Goal: Task Accomplishment & Management: Complete application form

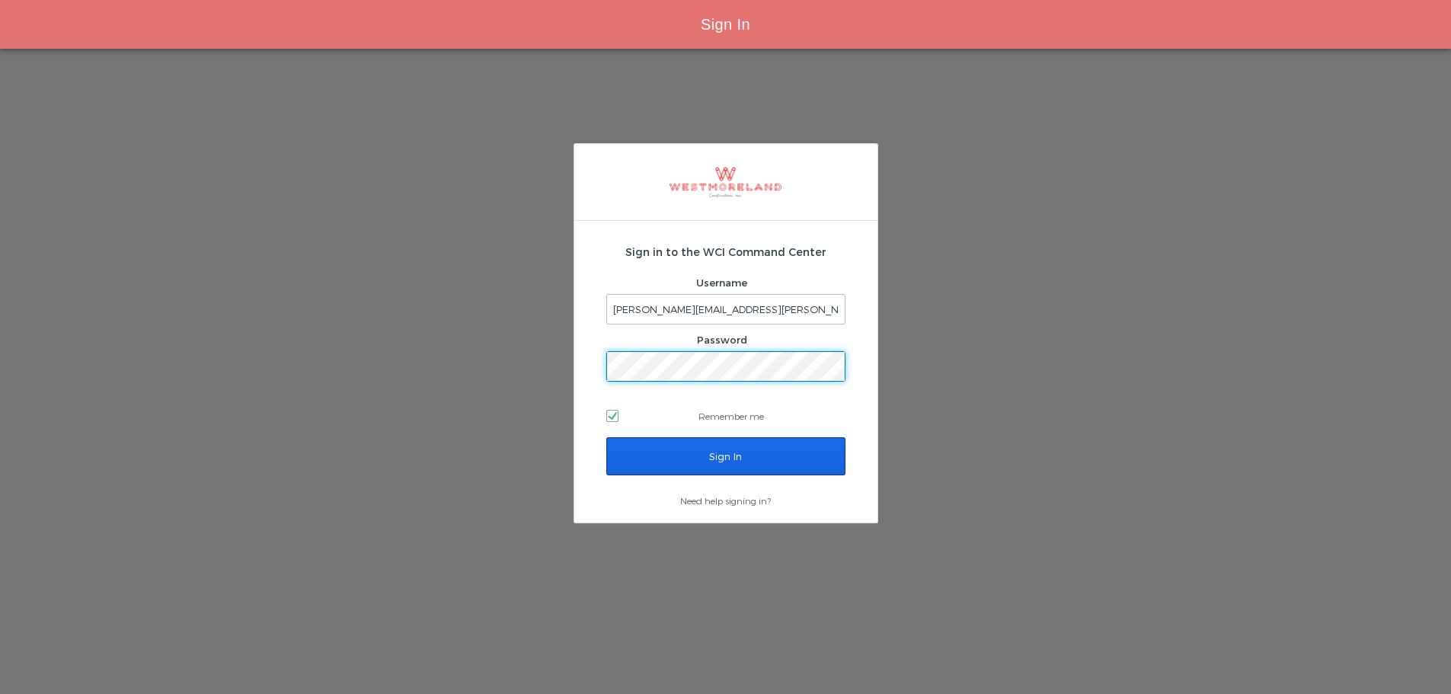
click at [679, 462] on input "Sign In" at bounding box center [725, 456] width 239 height 38
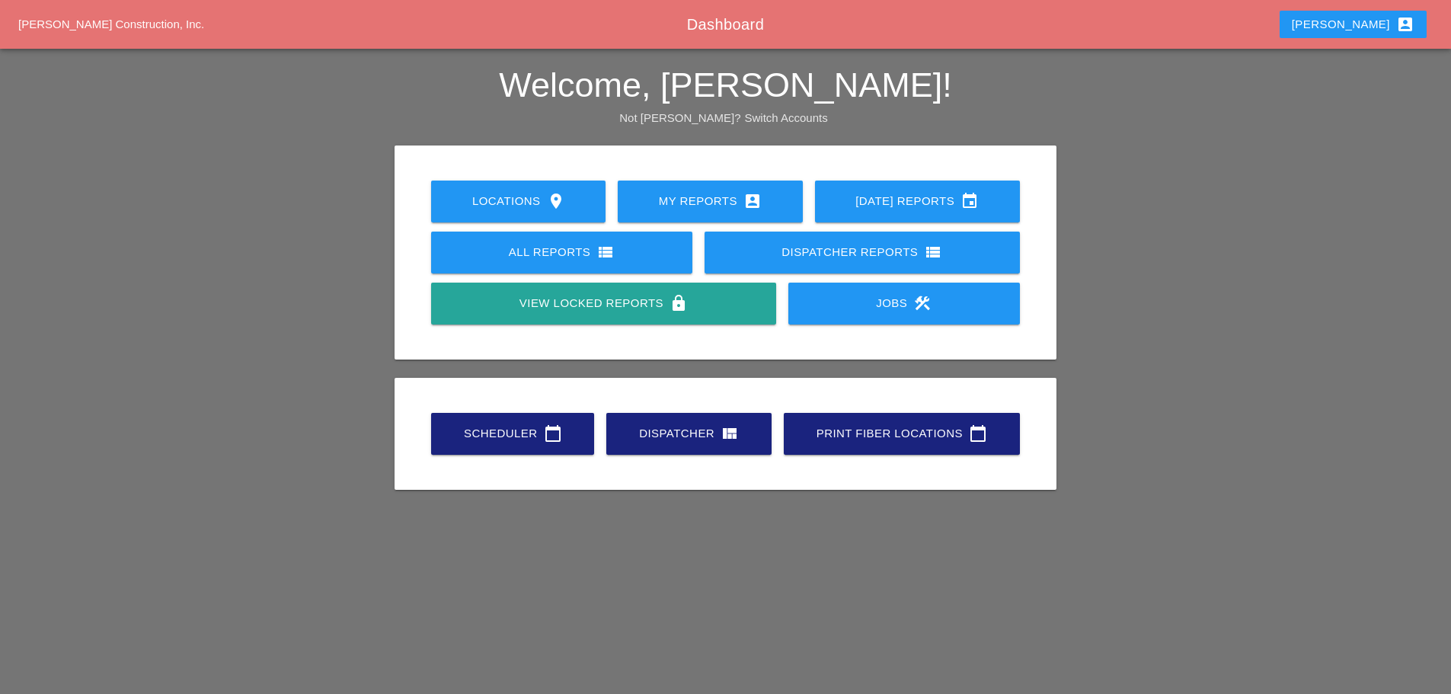
drag, startPoint x: 540, startPoint y: 411, endPoint x: 538, endPoint y: 445, distance: 34.3
click at [540, 420] on div "Scheduler calendar_today Dispatcher view_quilt Print Fiber Locations calendar_t…" at bounding box center [725, 433] width 601 height 51
click at [538, 445] on link "Scheduler calendar_today" at bounding box center [512, 434] width 163 height 42
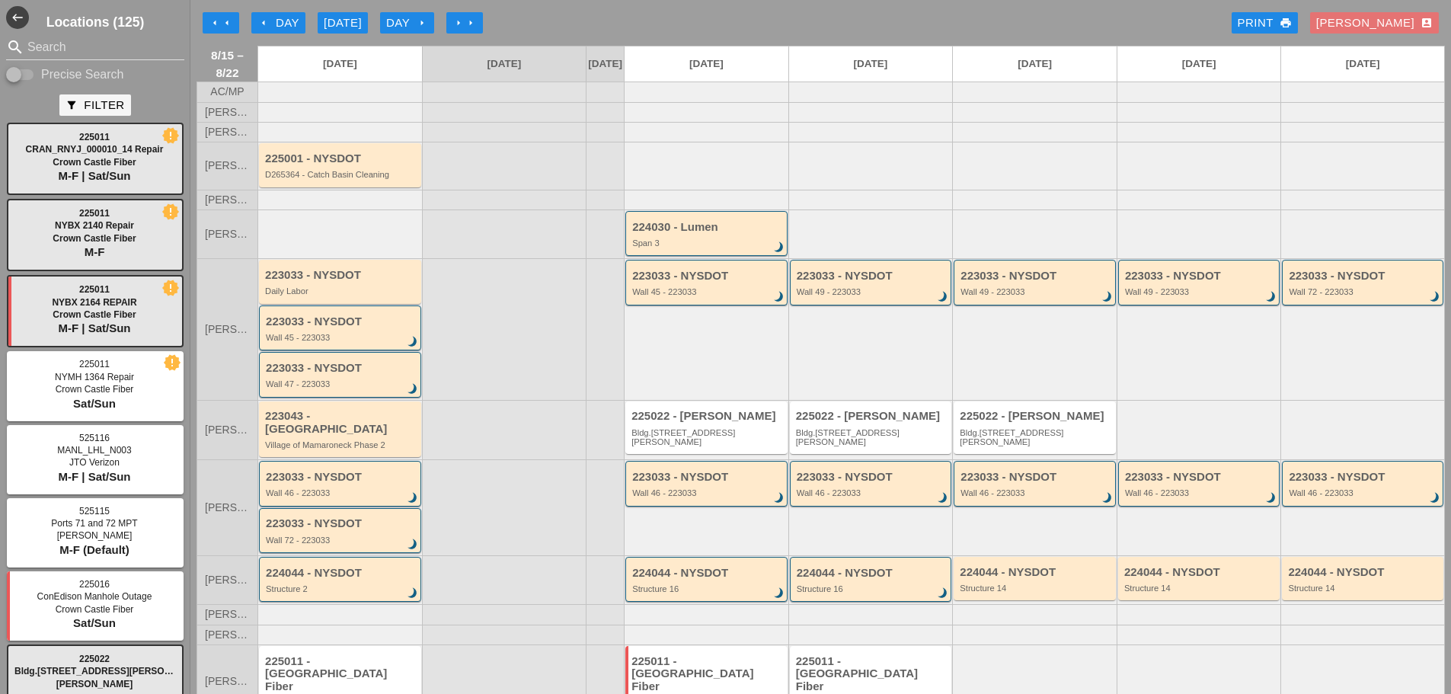
scroll to position [62, 0]
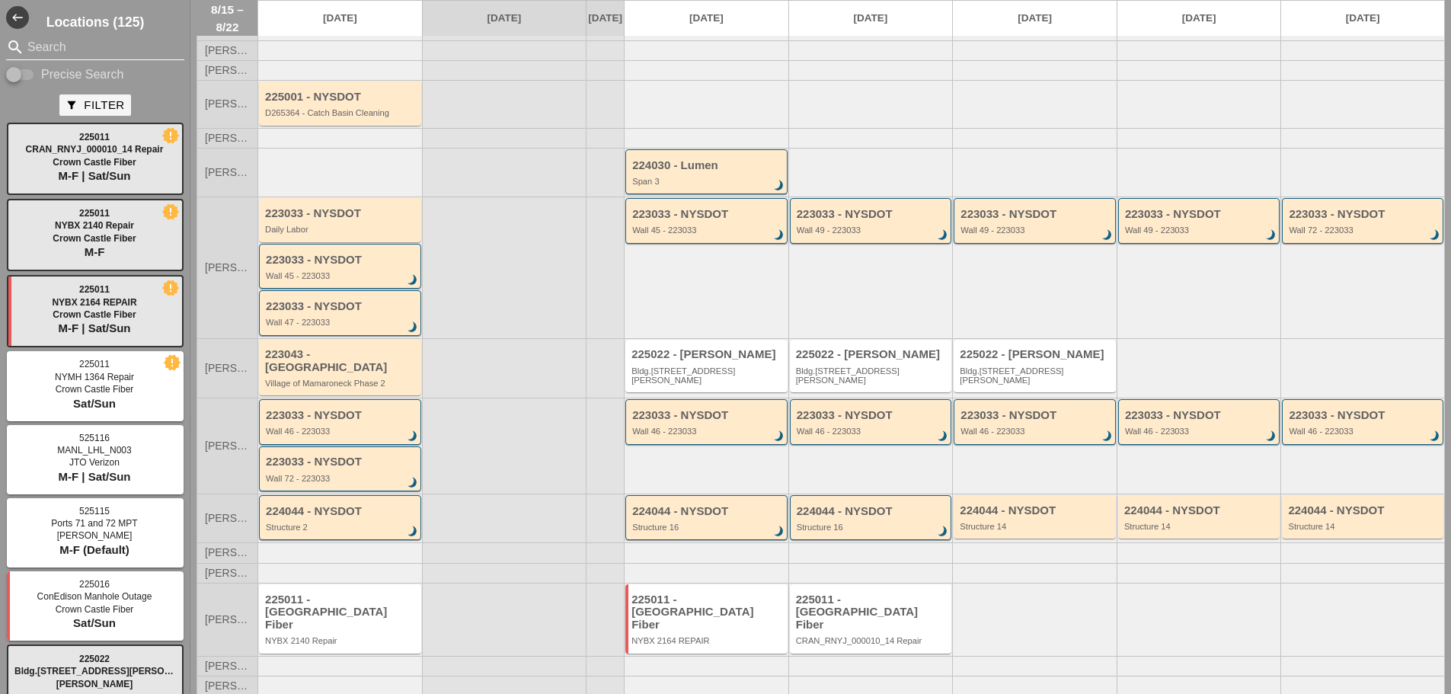
click at [80, 50] on input "Search" at bounding box center [95, 47] width 136 height 24
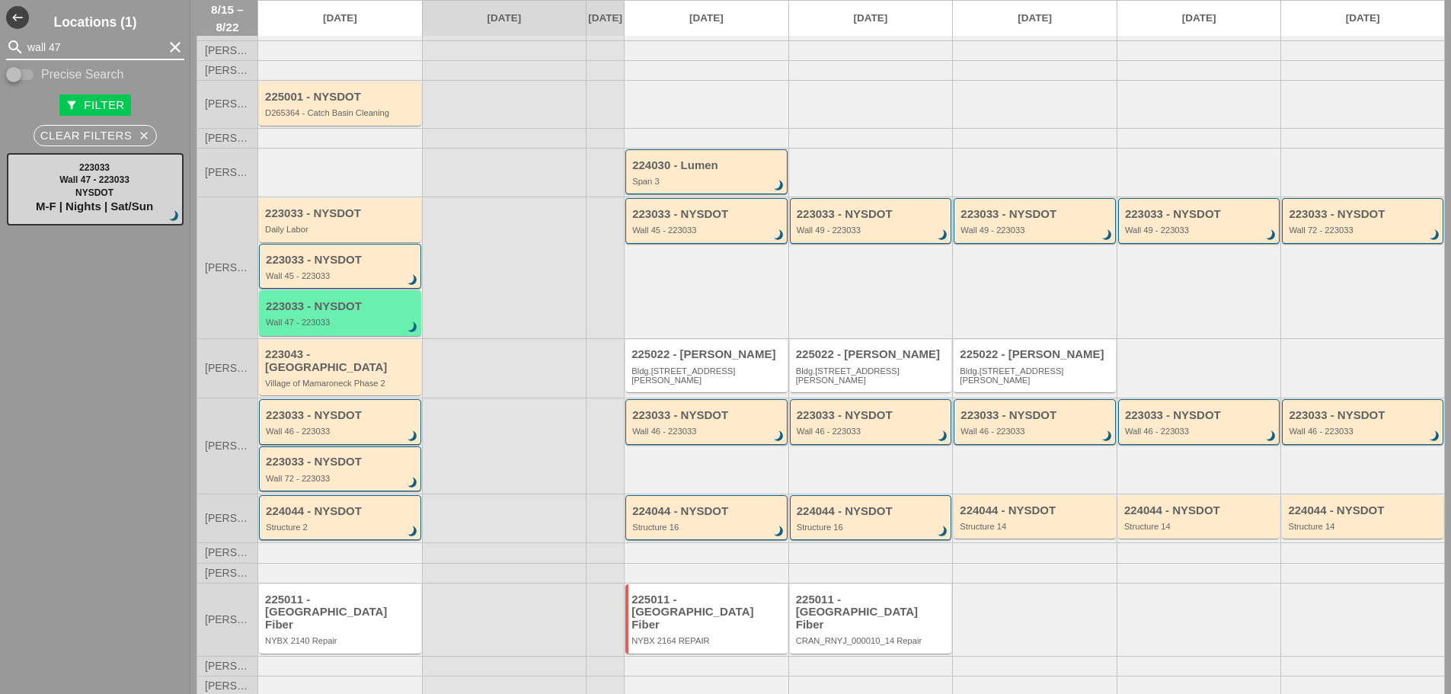
type input "wall 47"
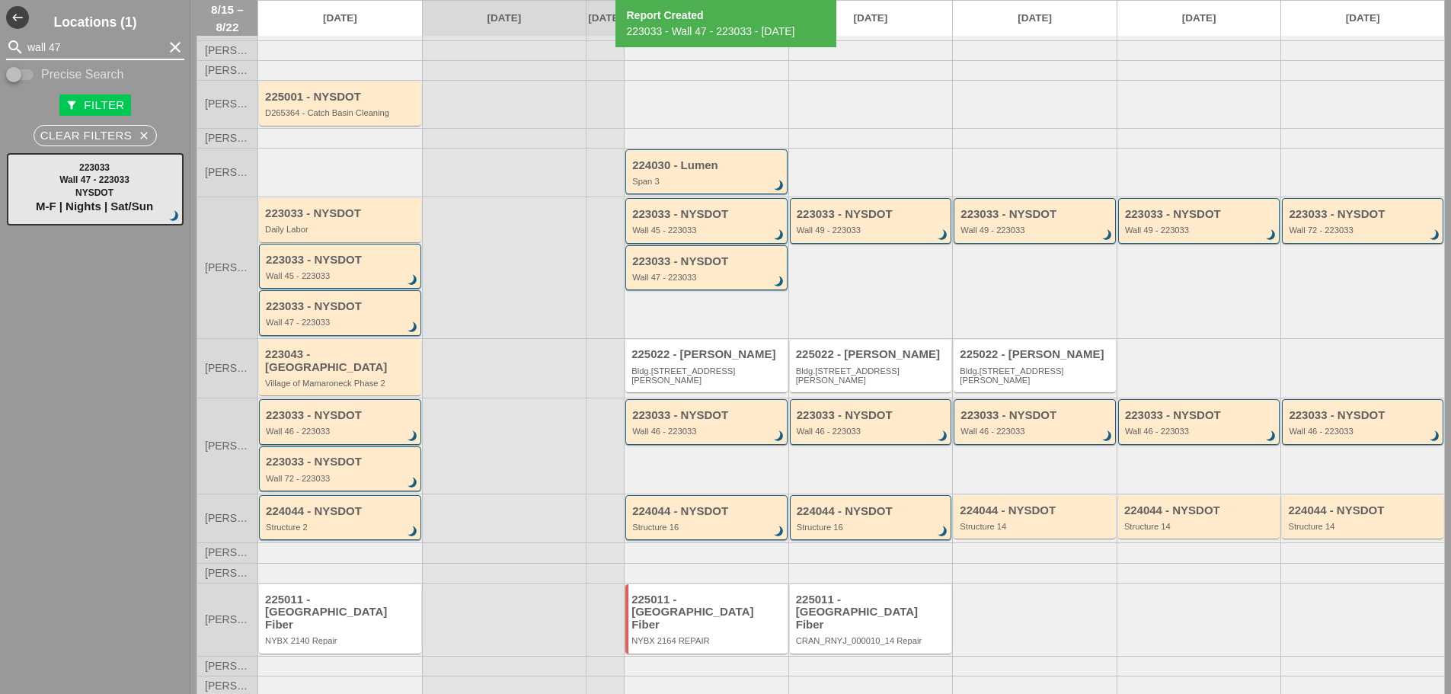
click at [84, 36] on input "wall 47" at bounding box center [95, 47] width 136 height 24
click at [85, 39] on input "wall 47" at bounding box center [95, 47] width 136 height 24
click at [87, 41] on input "wall 47" at bounding box center [95, 47] width 136 height 24
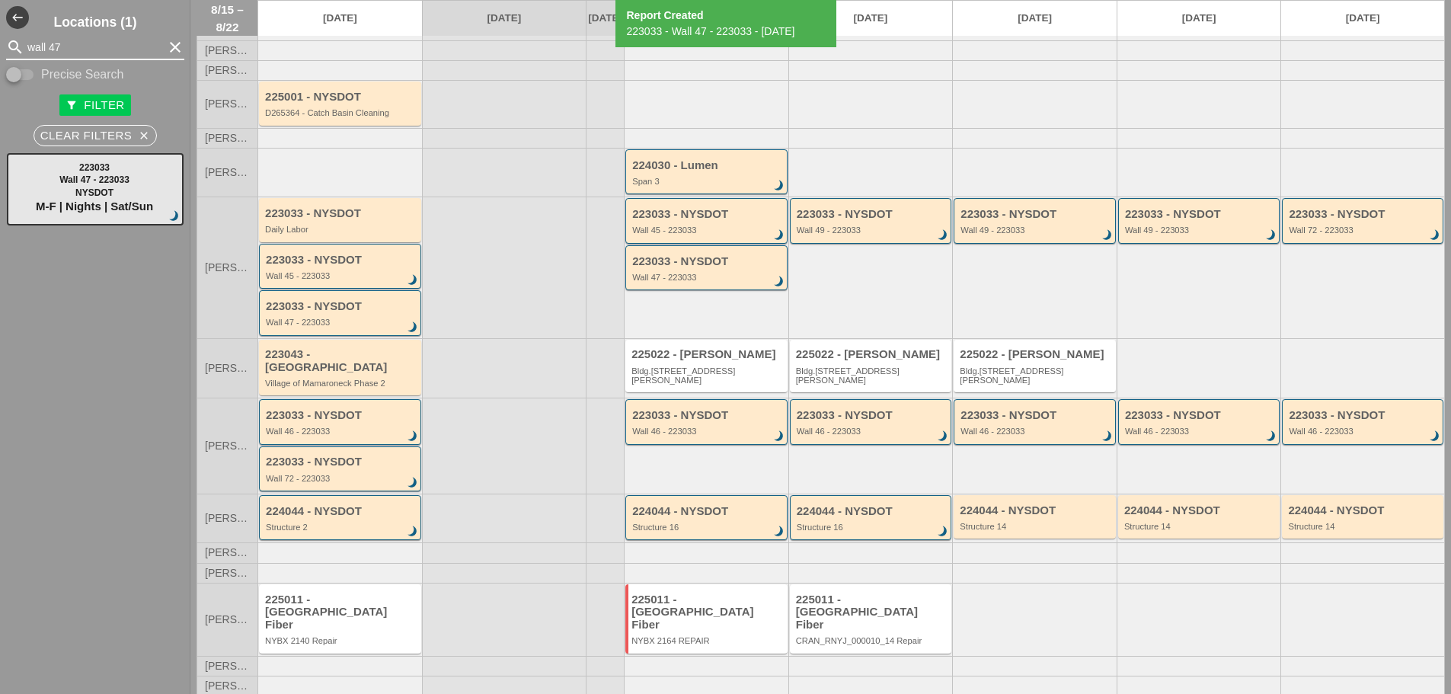
click at [87, 41] on input "wall 47" at bounding box center [95, 47] width 136 height 24
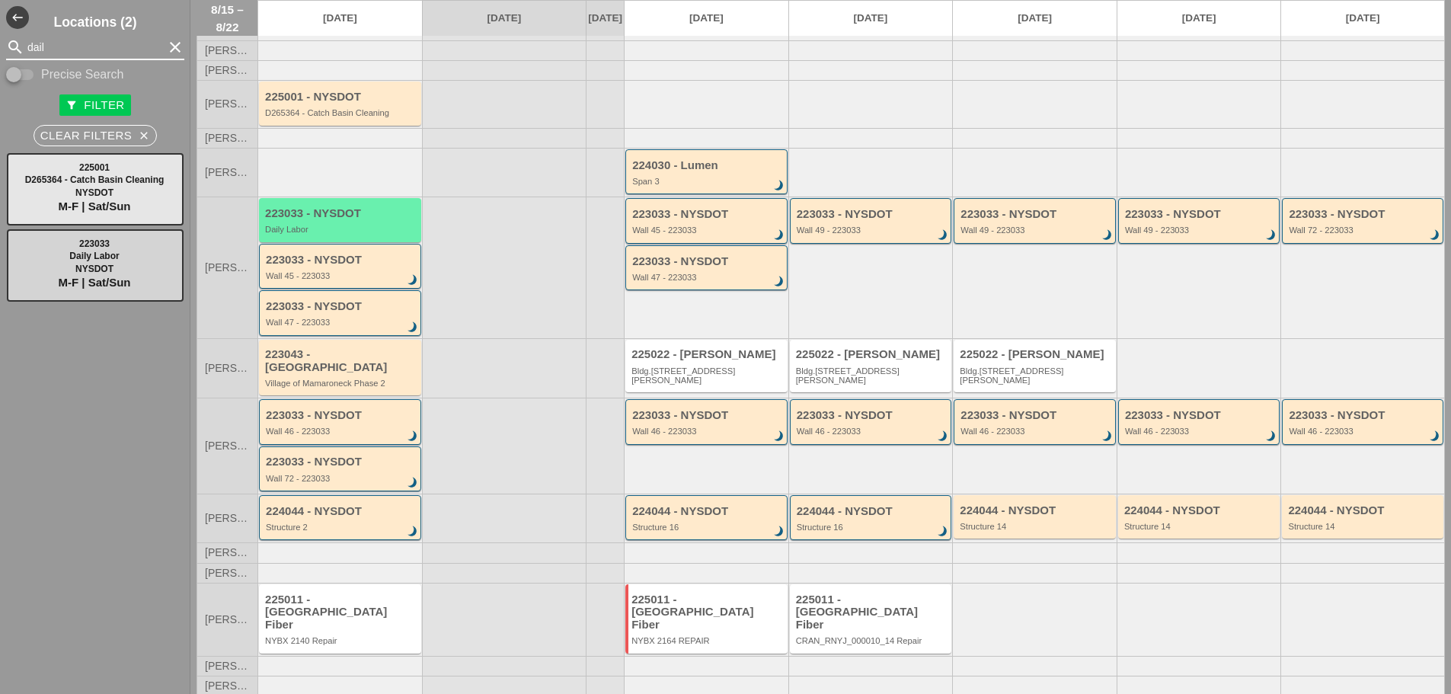
type input "dail"
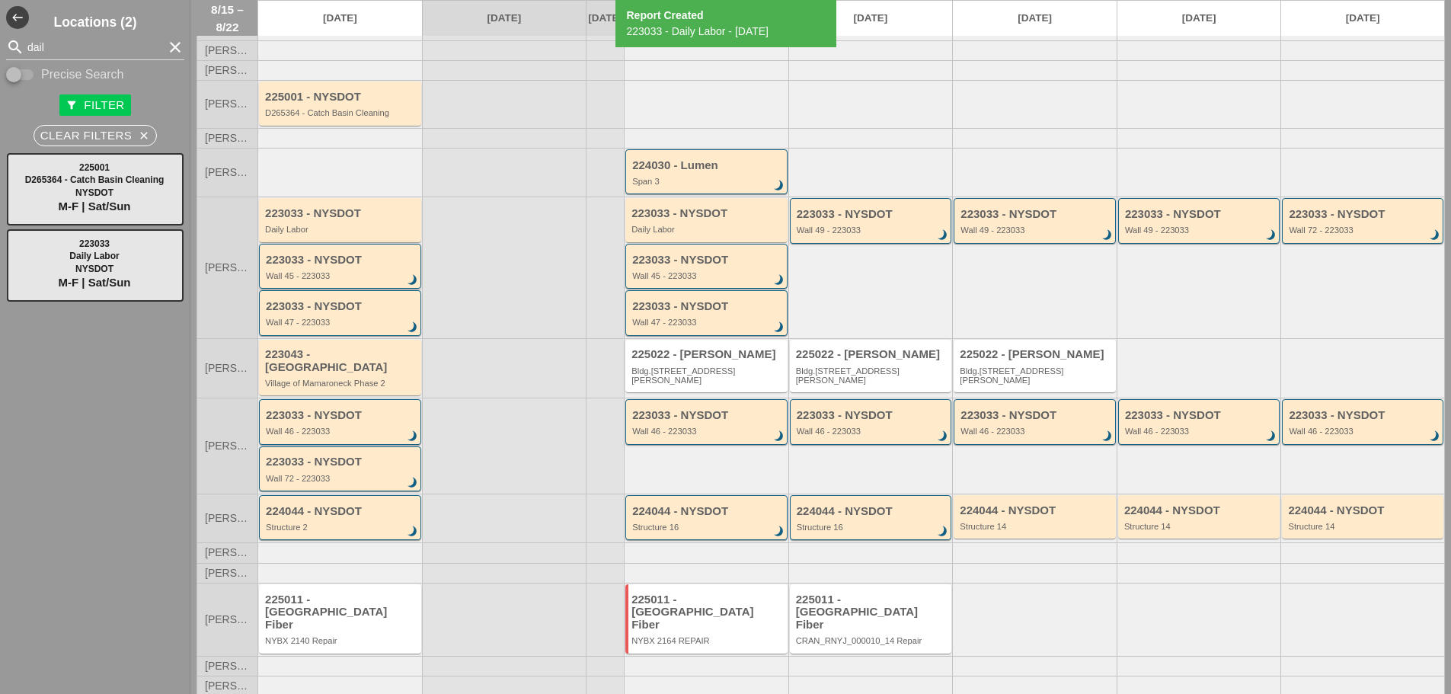
click at [352, 255] on div "223033 - NYSDOT Wall 45 - 223033 brightness_3" at bounding box center [340, 266] width 162 height 45
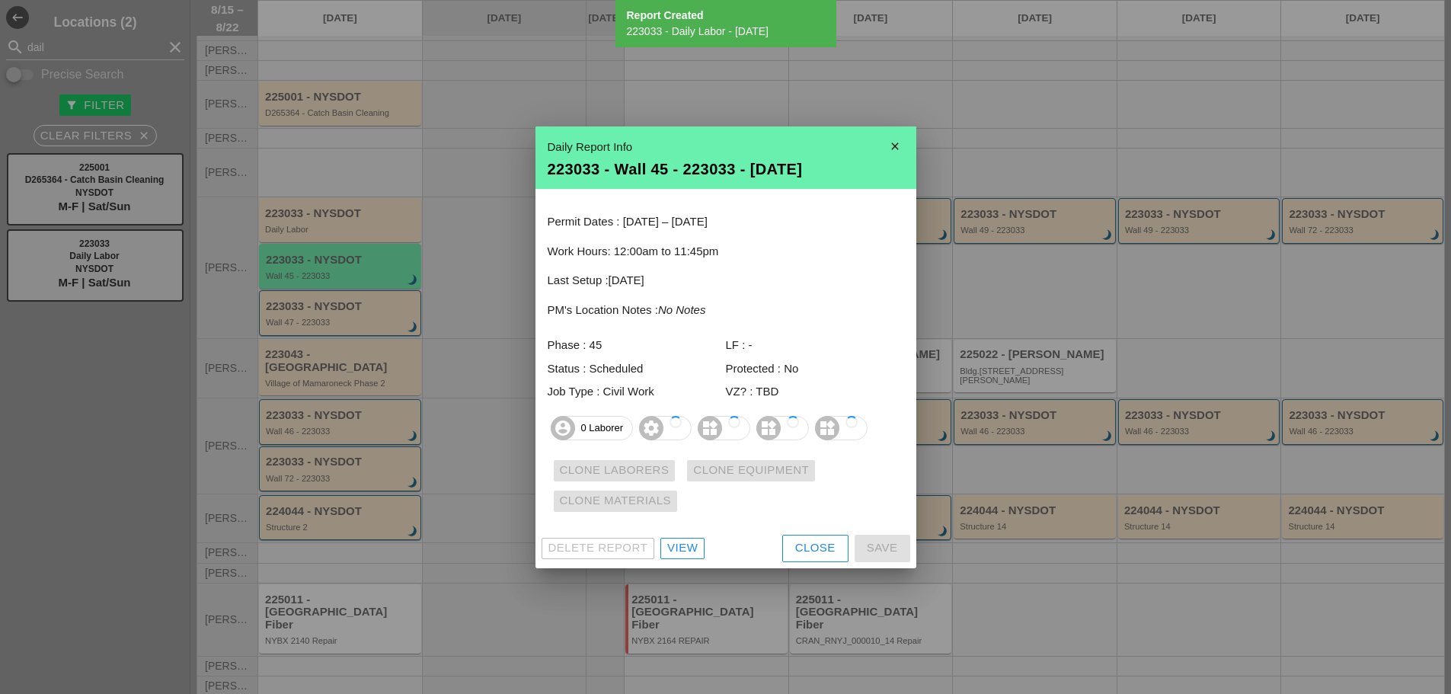
click at [339, 237] on div at bounding box center [725, 347] width 1451 height 694
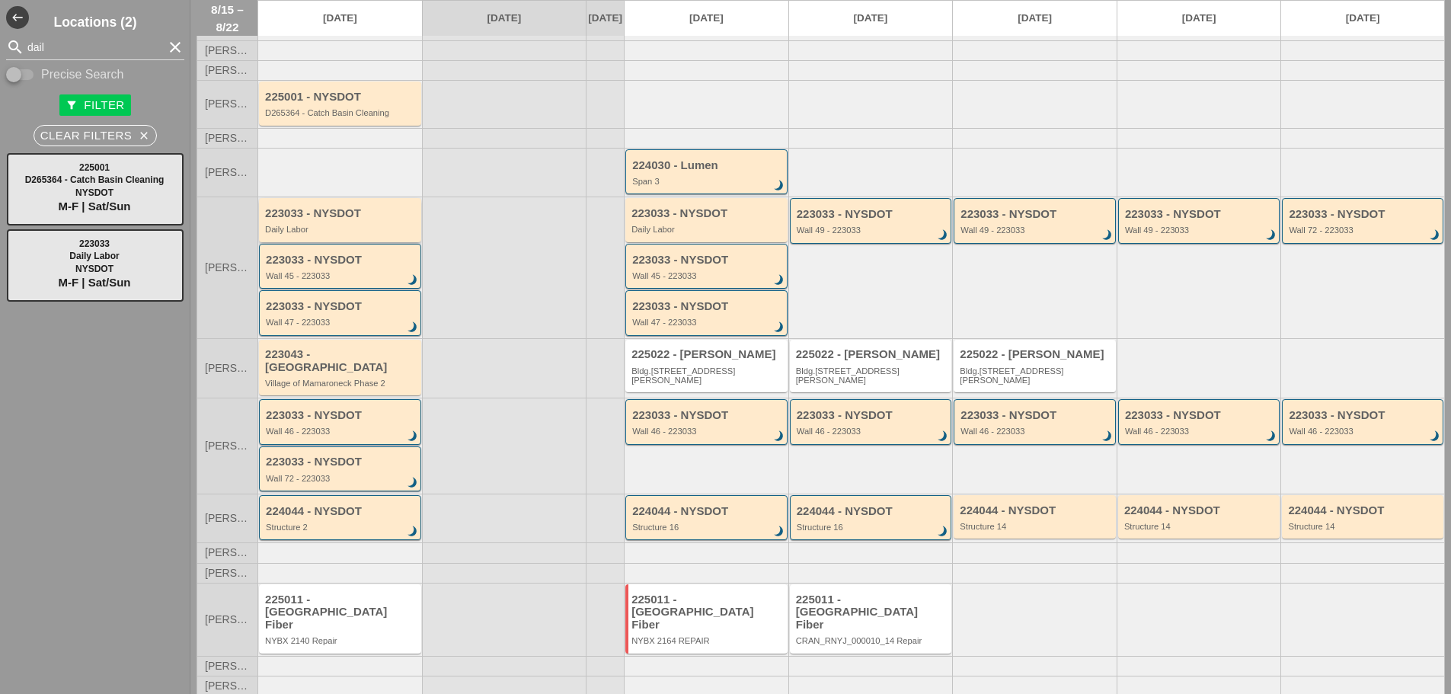
click at [339, 234] on div "Daily Labor" at bounding box center [341, 229] width 152 height 9
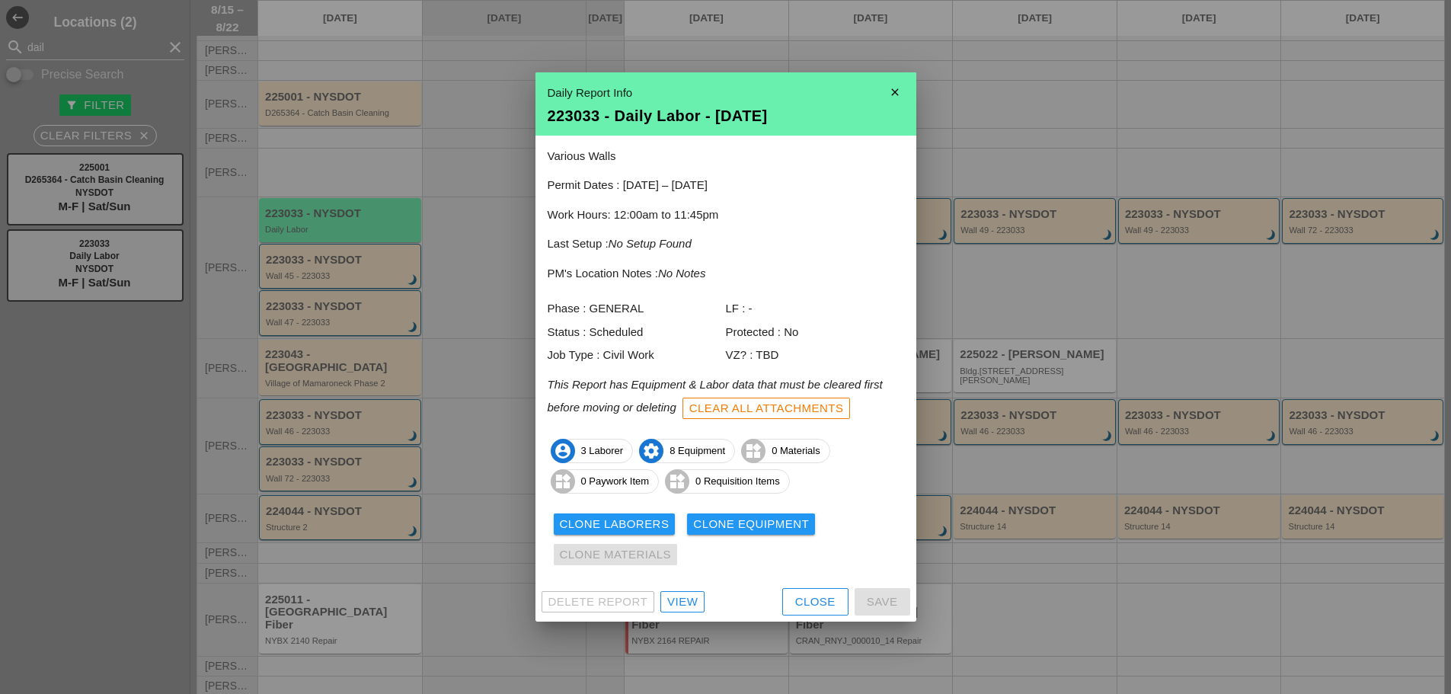
click at [634, 529] on div "Clone Laborers" at bounding box center [615, 525] width 110 height 18
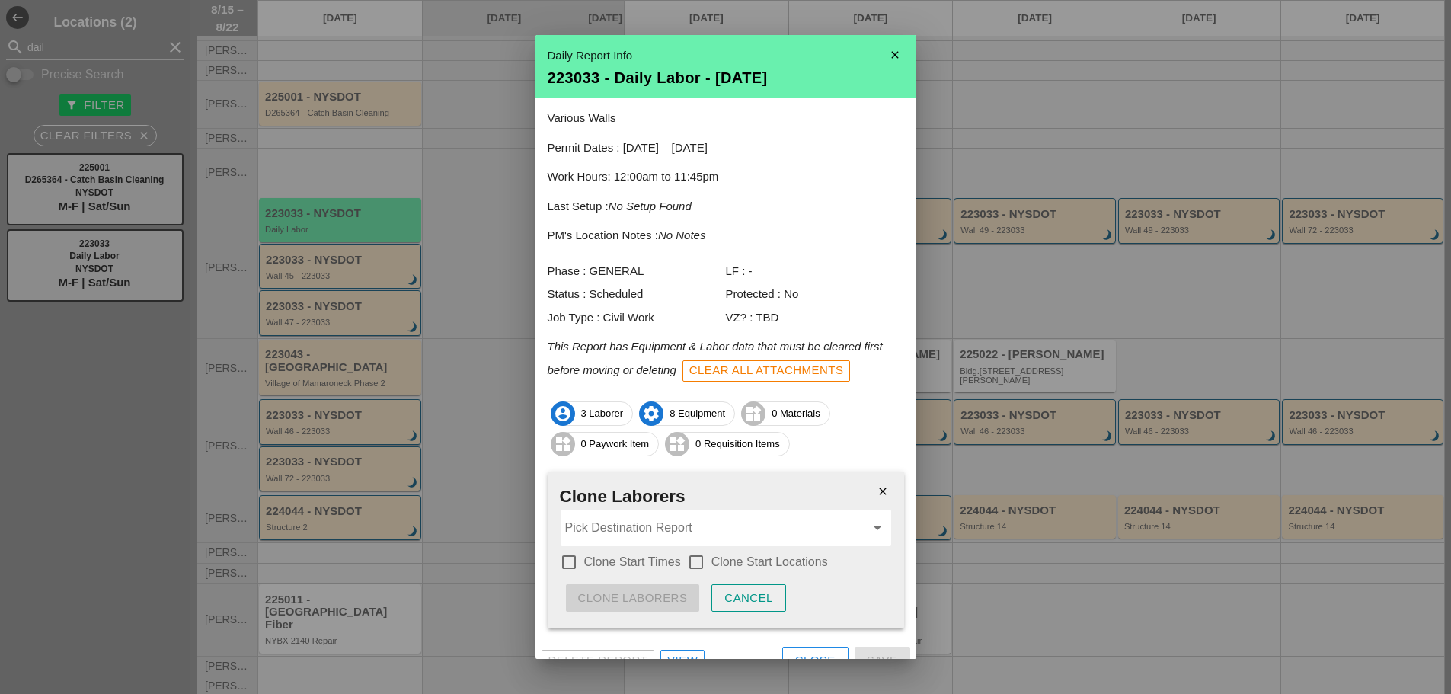
click at [593, 554] on label "Clone Start Times" at bounding box center [632, 561] width 97 height 15
click at [733, 561] on label "Clone Start Locations" at bounding box center [769, 561] width 117 height 15
click at [672, 519] on input "Pick Destination Report" at bounding box center [715, 528] width 300 height 24
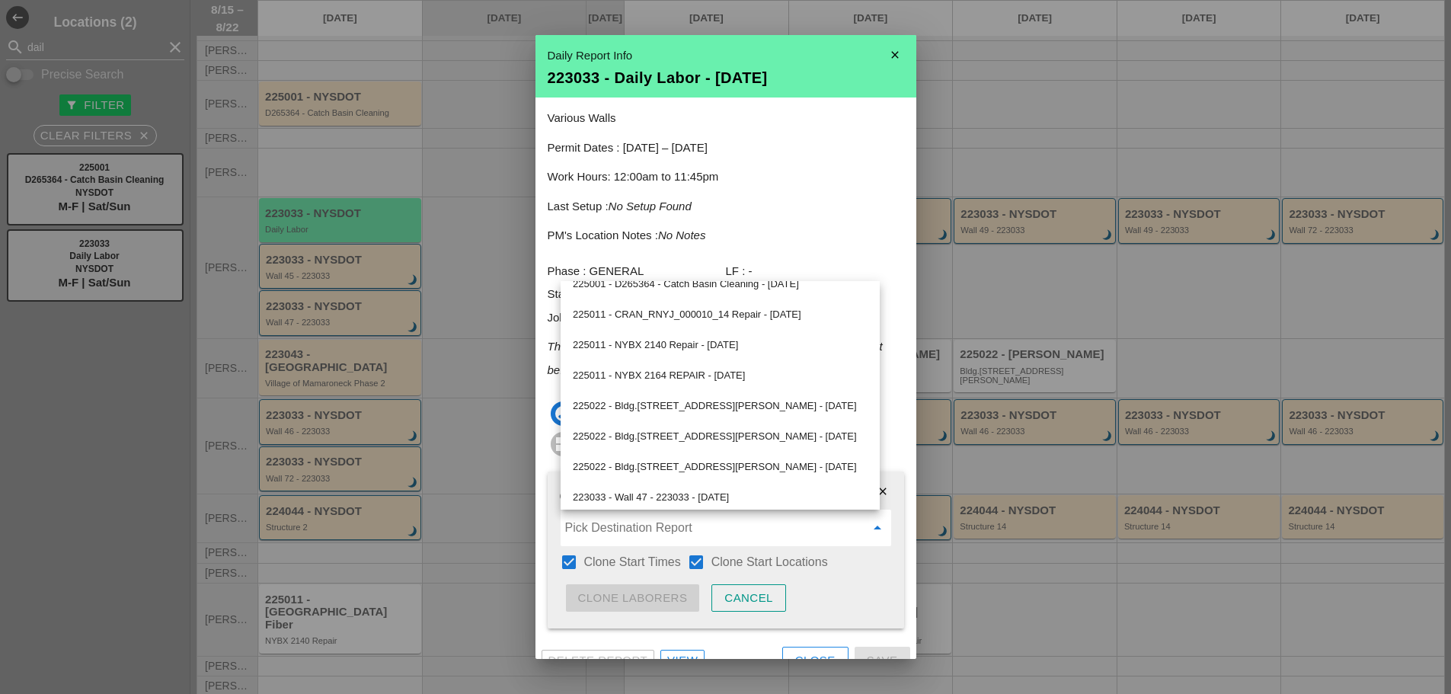
scroll to position [722, 0]
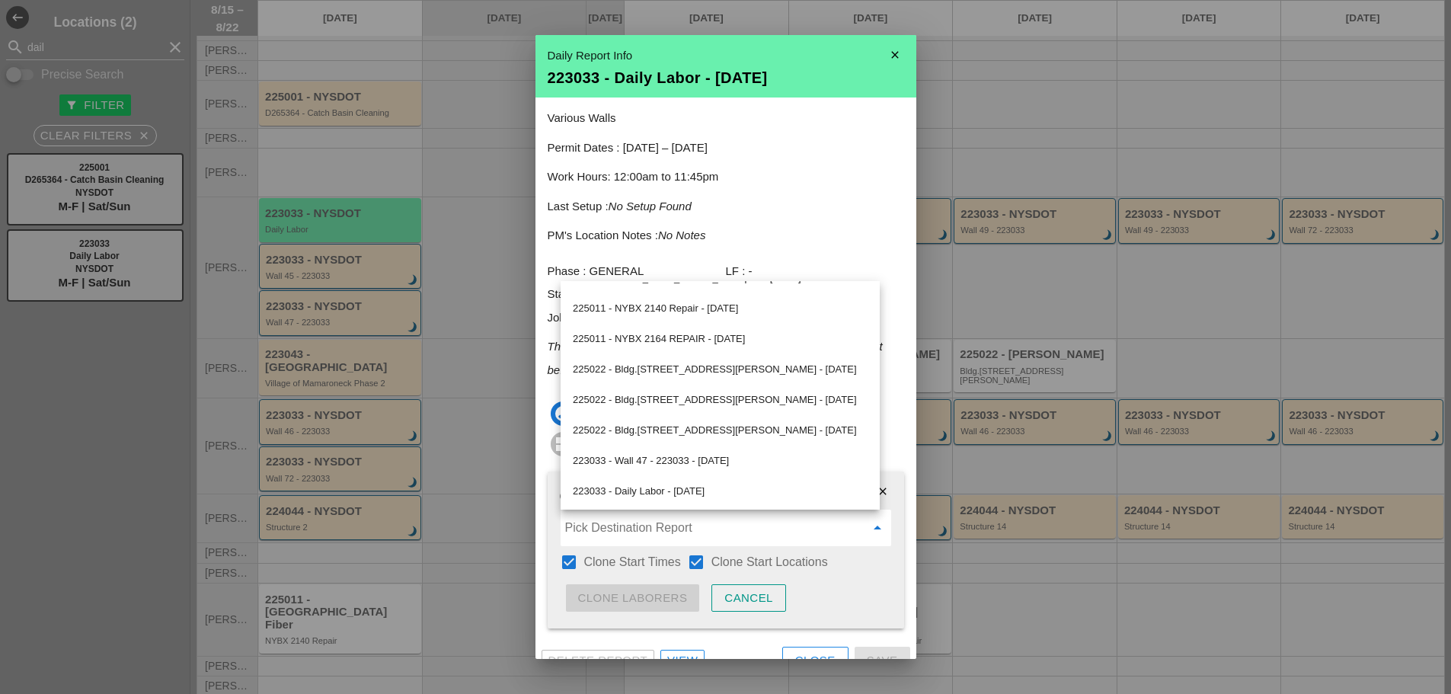
click at [666, 484] on div "223033 - Daily Labor - [DATE]" at bounding box center [720, 491] width 295 height 18
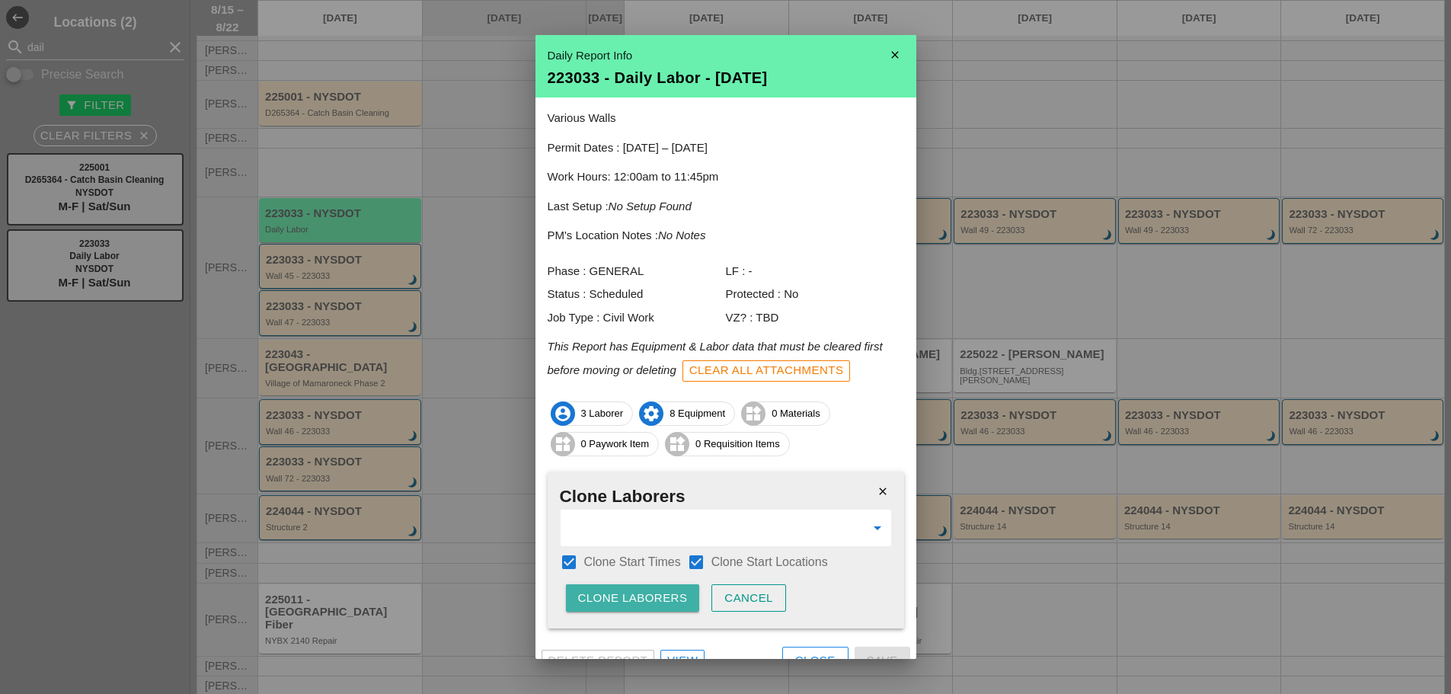
click at [657, 596] on div "Clone Laborers" at bounding box center [633, 598] width 110 height 18
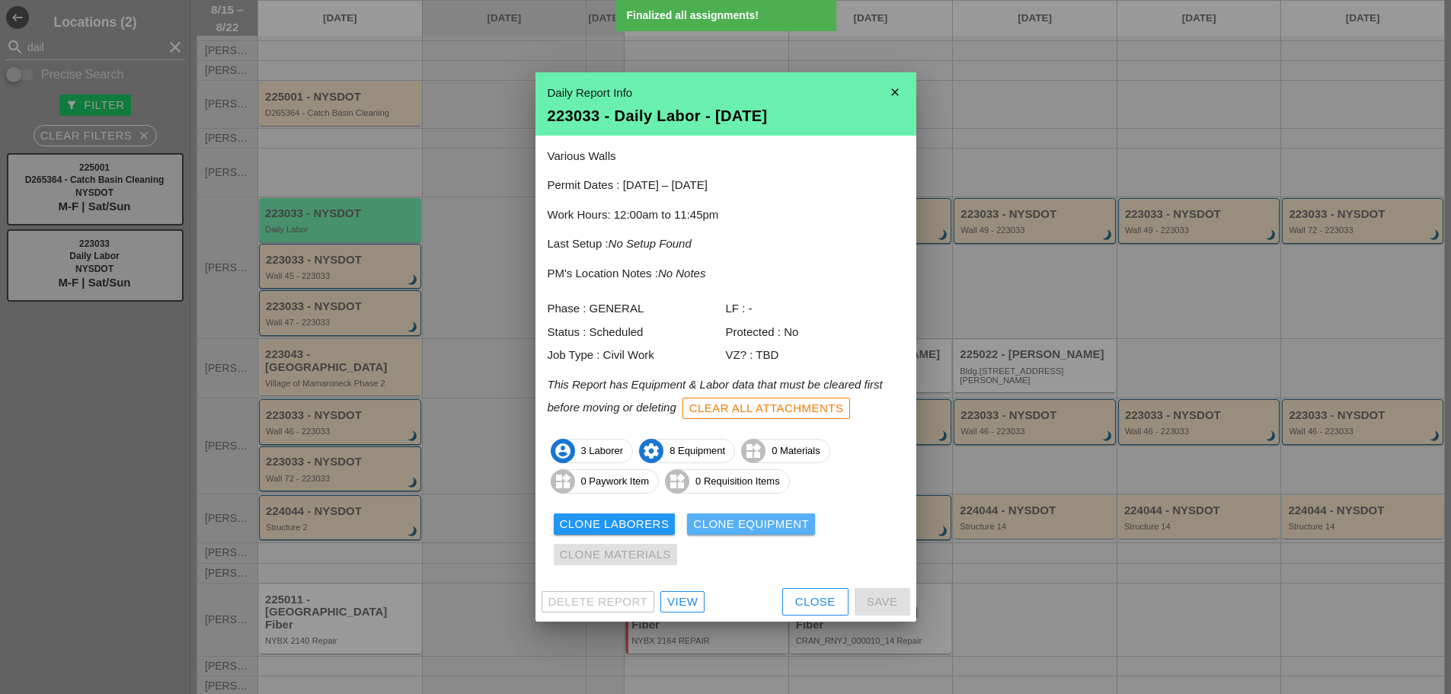
click at [762, 529] on div "Clone Equipment" at bounding box center [751, 525] width 116 height 18
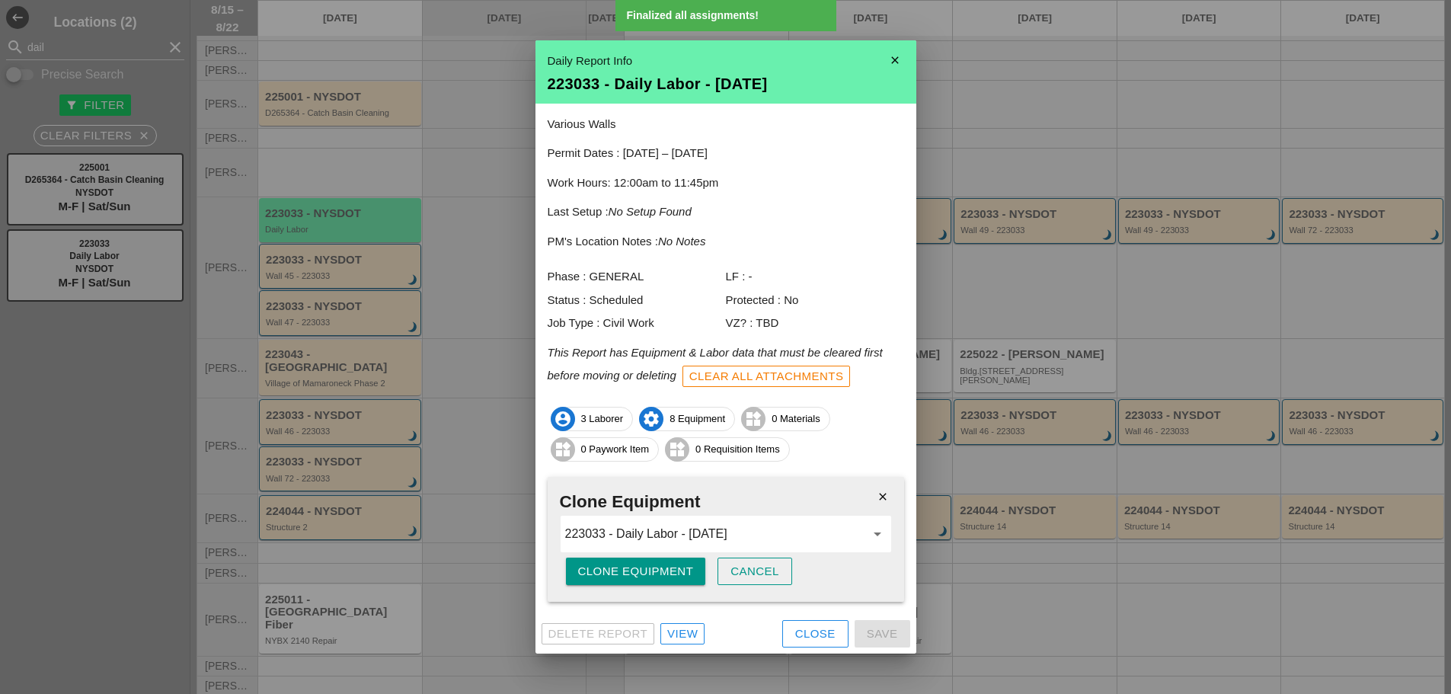
click at [651, 580] on div "Clone Equipment" at bounding box center [636, 572] width 116 height 18
click at [651, 580] on div "Are you sure?" at bounding box center [626, 572] width 97 height 18
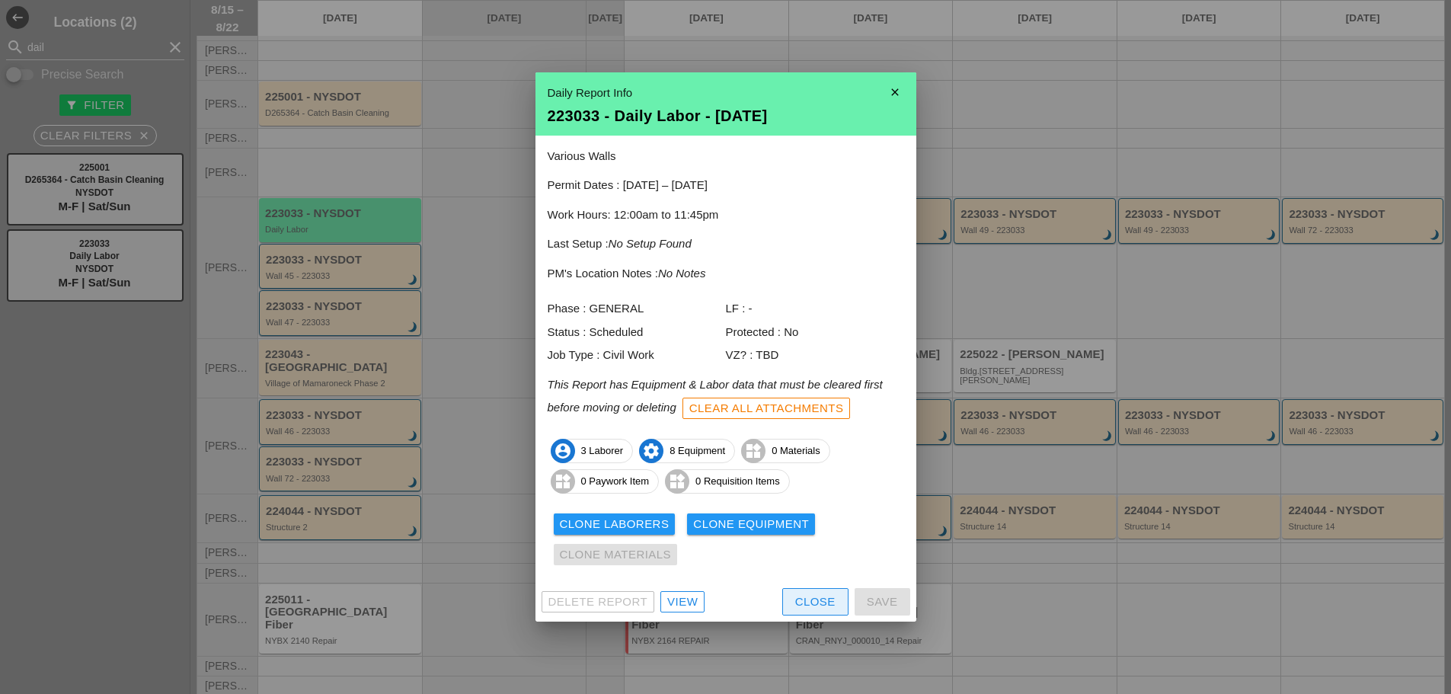
click at [825, 604] on div "Close" at bounding box center [815, 602] width 40 height 18
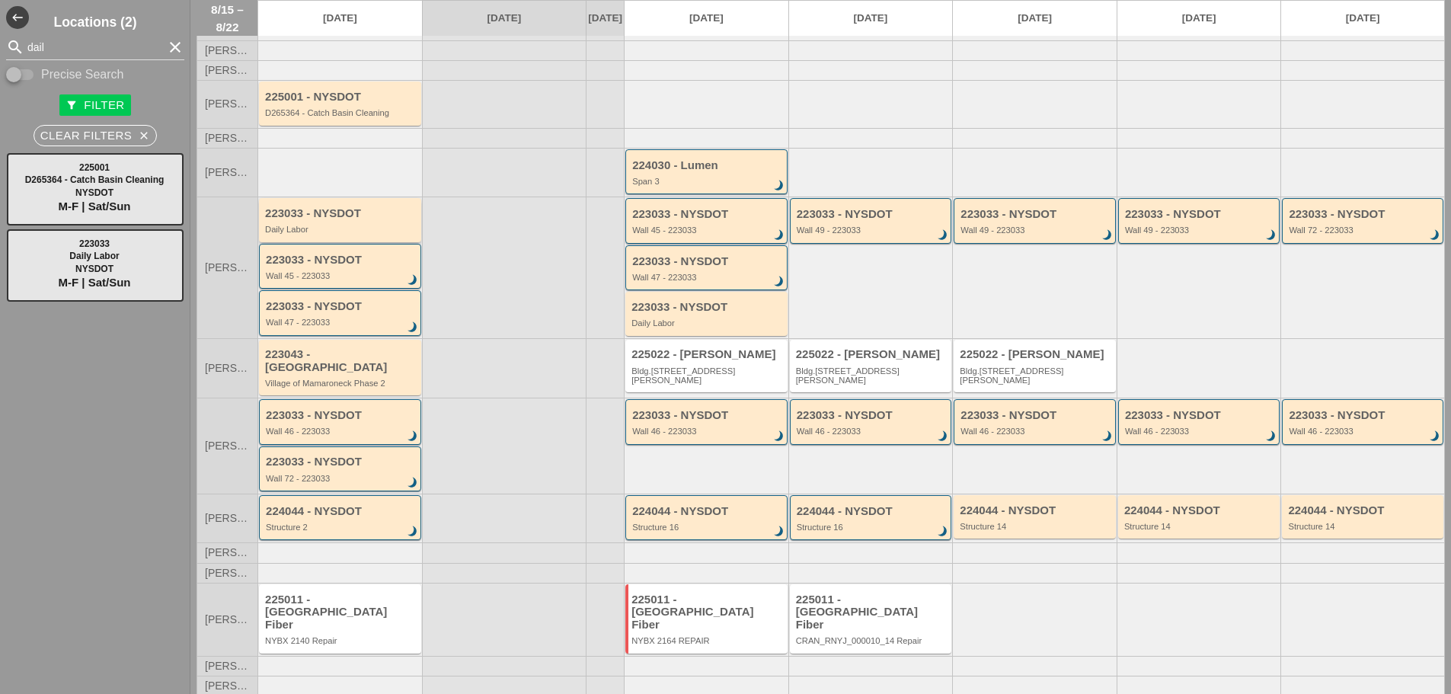
click at [320, 234] on div "Daily Labor" at bounding box center [341, 229] width 152 height 9
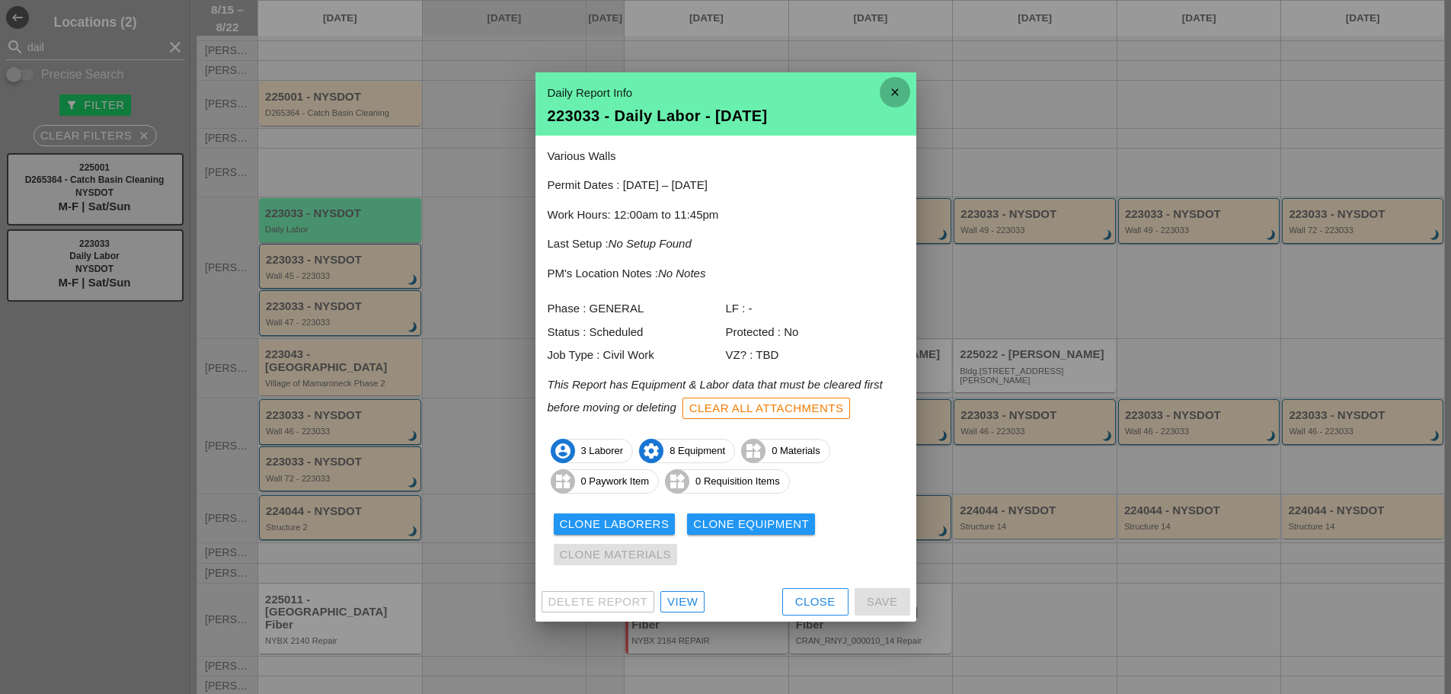
click at [898, 82] on icon "close" at bounding box center [895, 92] width 30 height 30
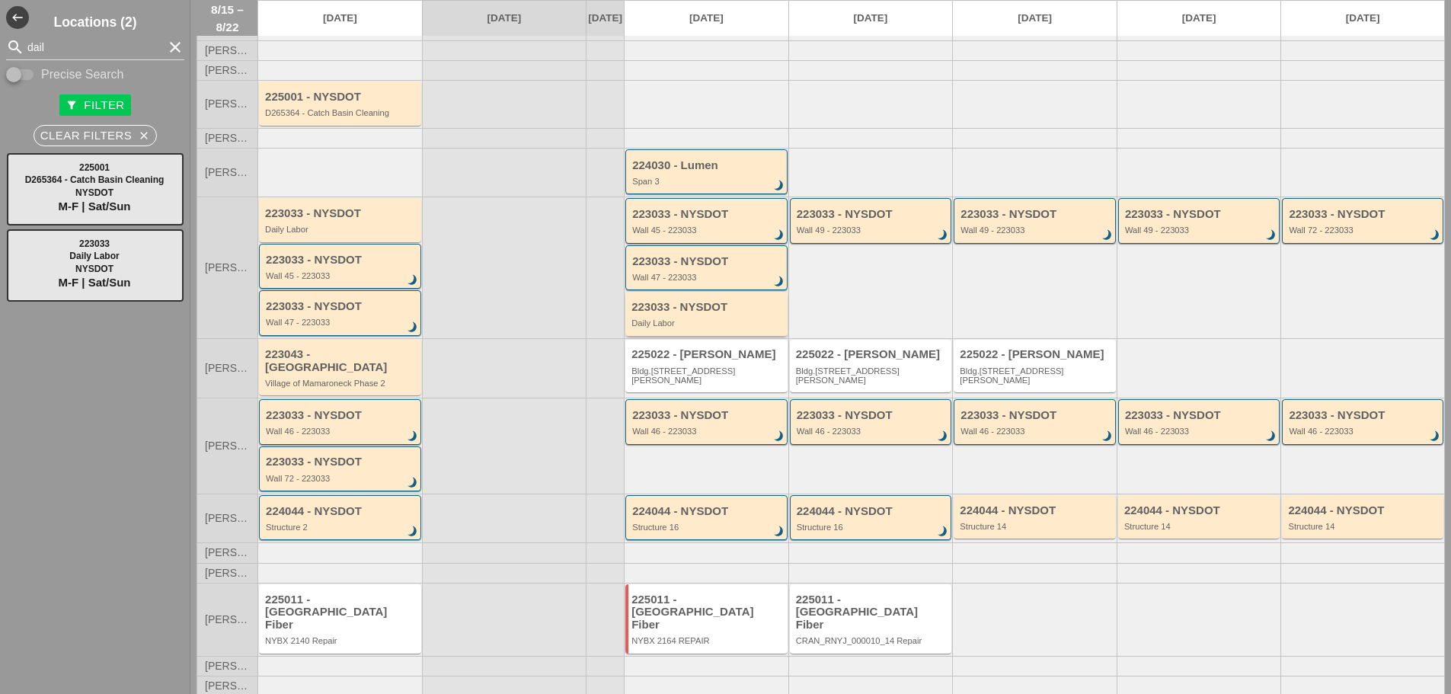
click at [681, 327] on div "Daily Labor" at bounding box center [707, 322] width 152 height 9
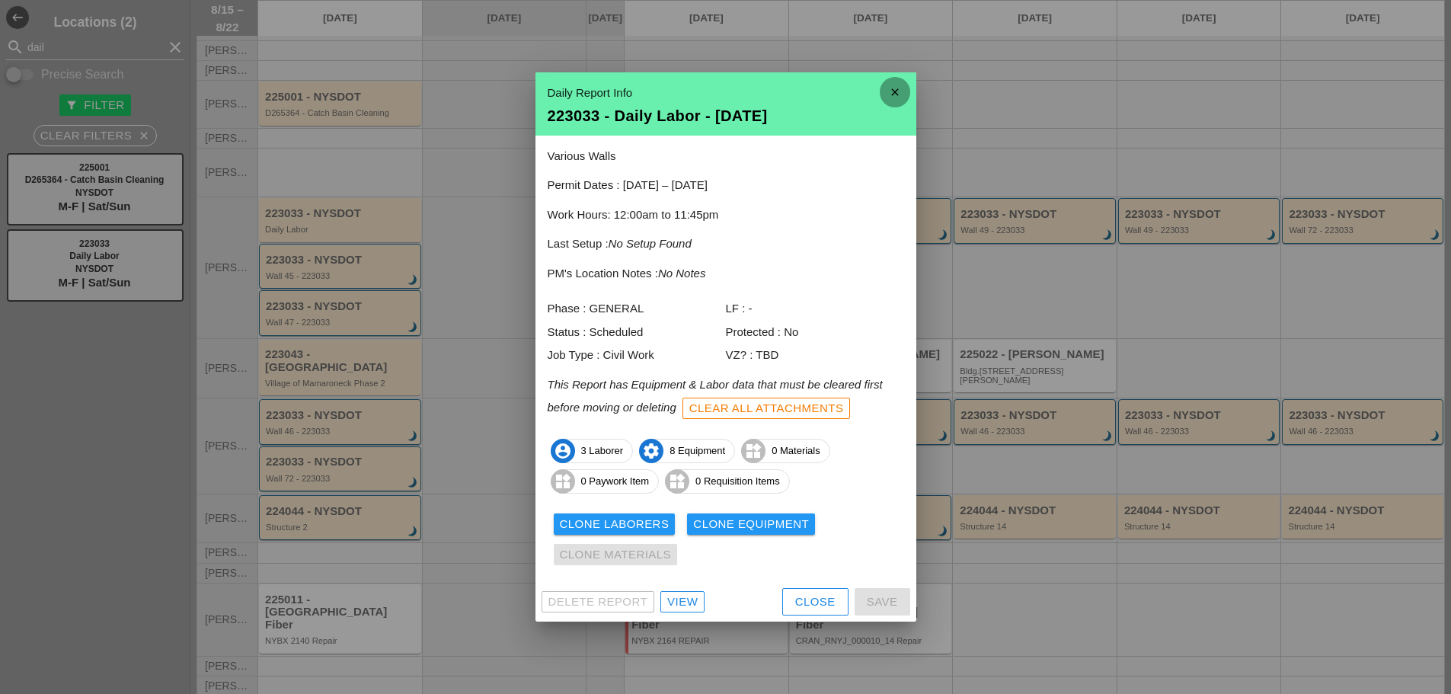
drag, startPoint x: 906, startPoint y: 85, endPoint x: 897, endPoint y: 88, distance: 8.9
click at [903, 85] on icon "close" at bounding box center [895, 92] width 30 height 30
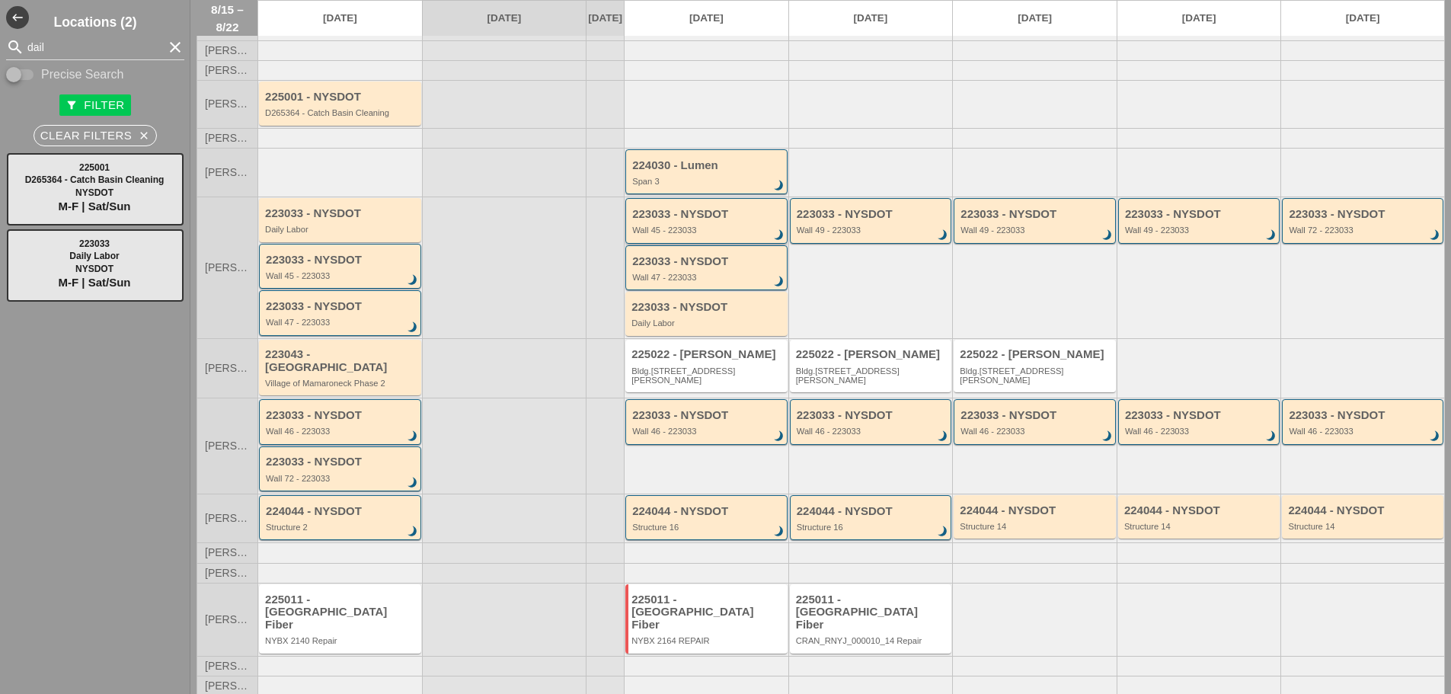
click at [680, 232] on div "223033 - NYSDOT Wall 45 - 223033 brightness_3" at bounding box center [707, 221] width 151 height 27
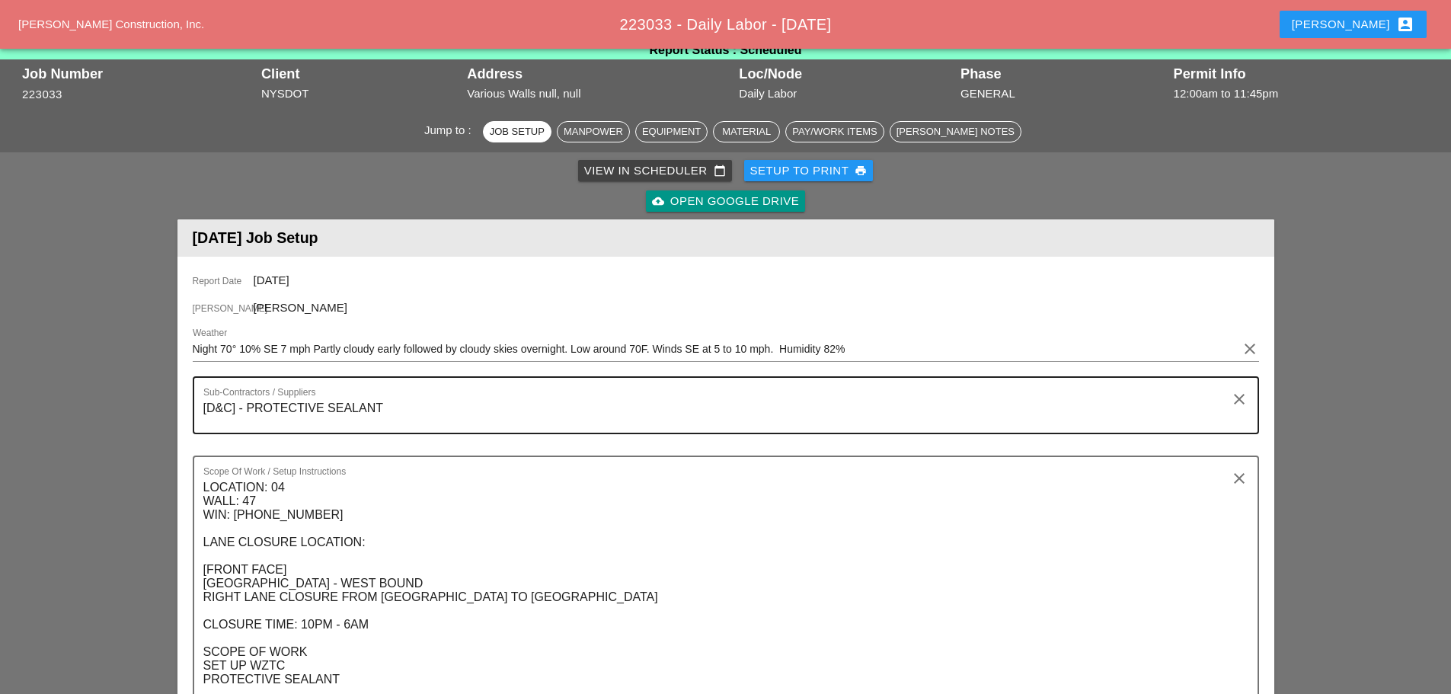
scroll to position [76, 0]
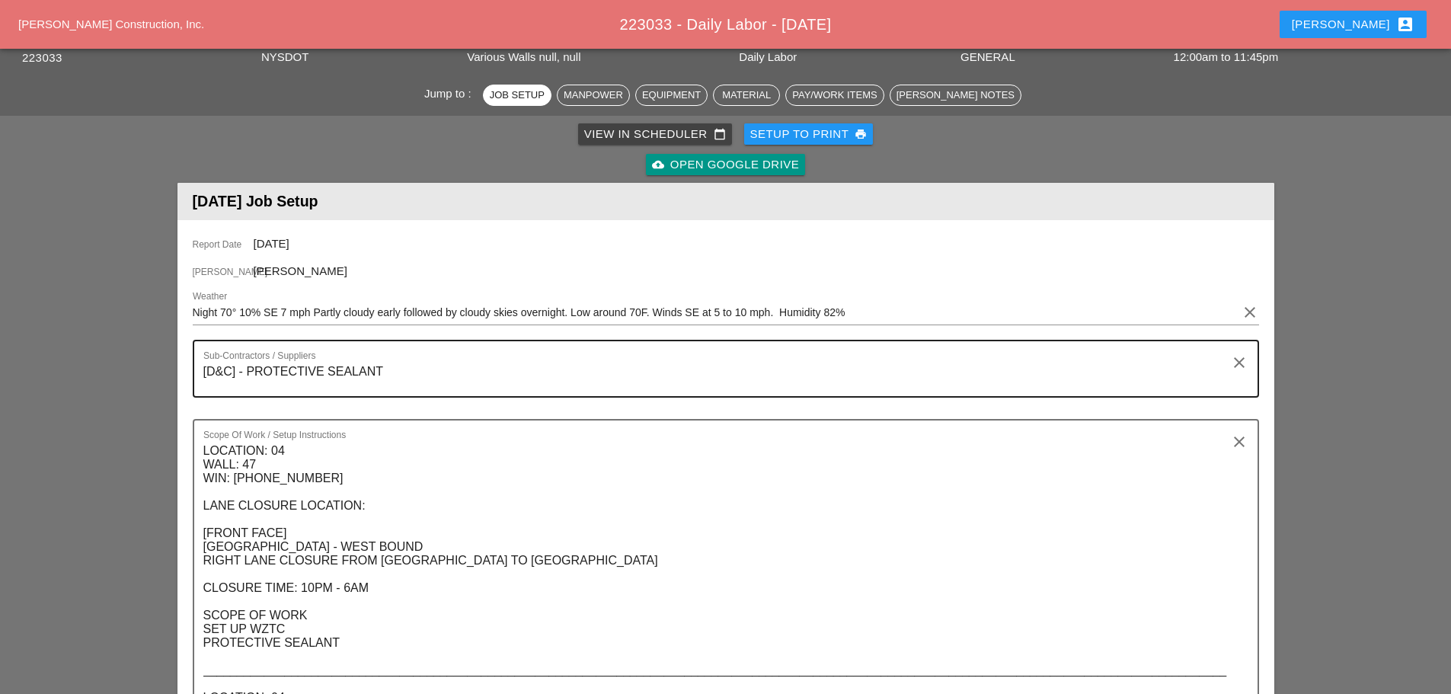
drag, startPoint x: 200, startPoint y: 372, endPoint x: 396, endPoint y: 379, distance: 195.9
click at [396, 379] on div "Sub-Contractors / Suppliers [D&C] - PROTECTIVE SEALANT clear" at bounding box center [726, 369] width 1066 height 58
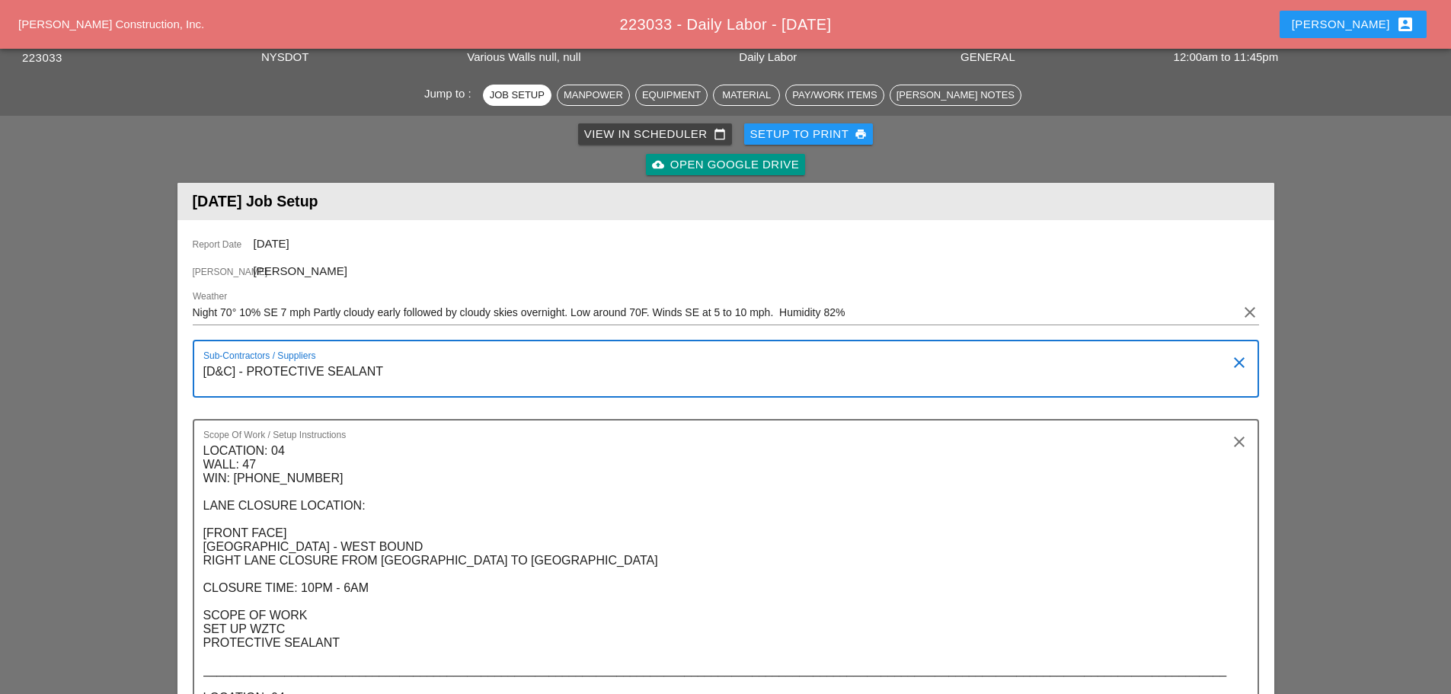
drag, startPoint x: 385, startPoint y: 375, endPoint x: 200, endPoint y: 371, distance: 185.1
click at [200, 371] on div "Sub-Contractors / Suppliers [D&C] - PROTECTIVE SEALANT clear" at bounding box center [726, 369] width 1066 height 58
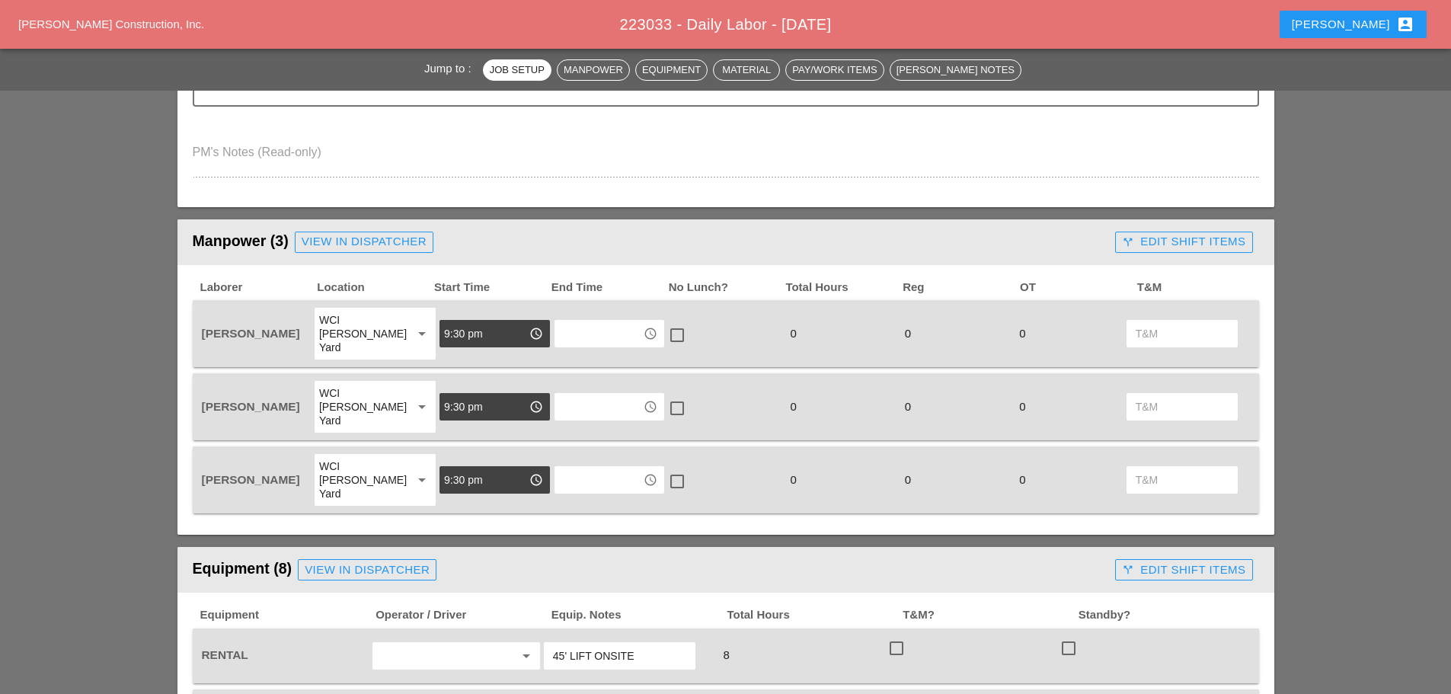
scroll to position [968, 0]
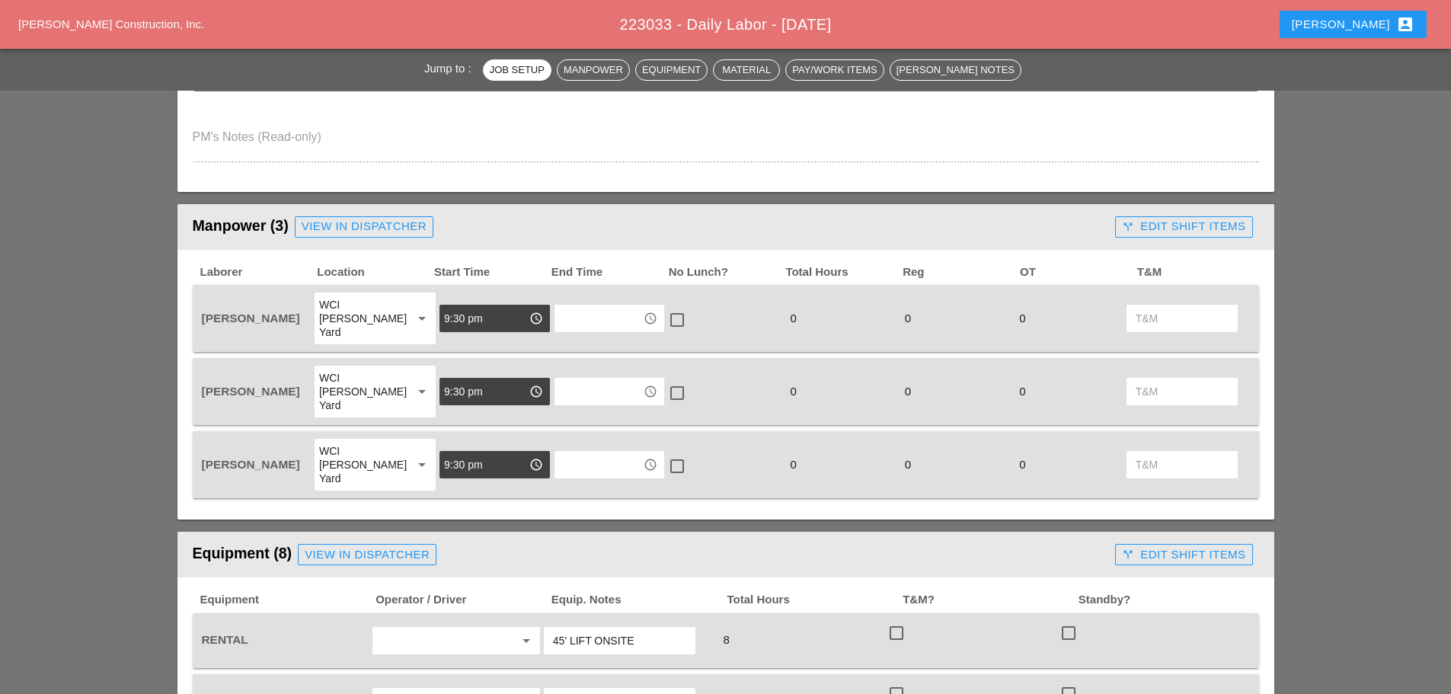
drag, startPoint x: 203, startPoint y: 449, endPoint x: 371, endPoint y: 120, distance: 369.6
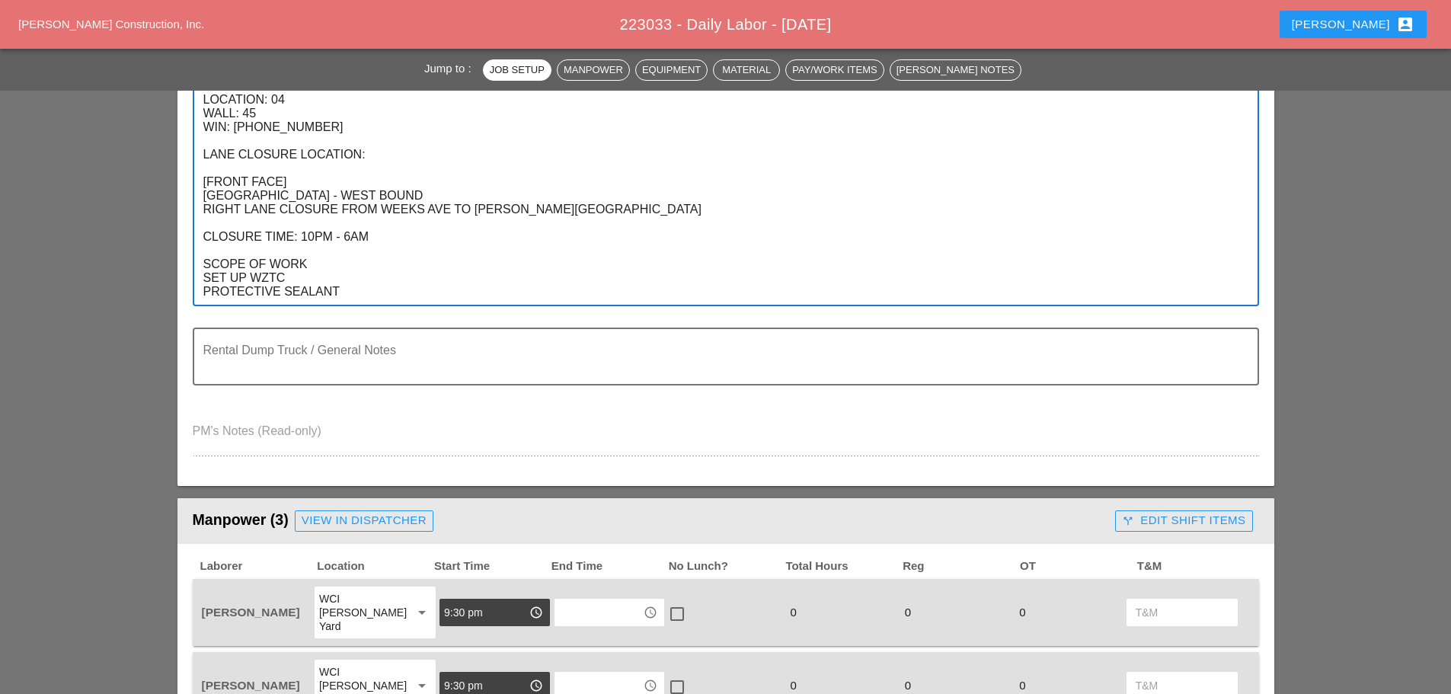
scroll to position [663, 0]
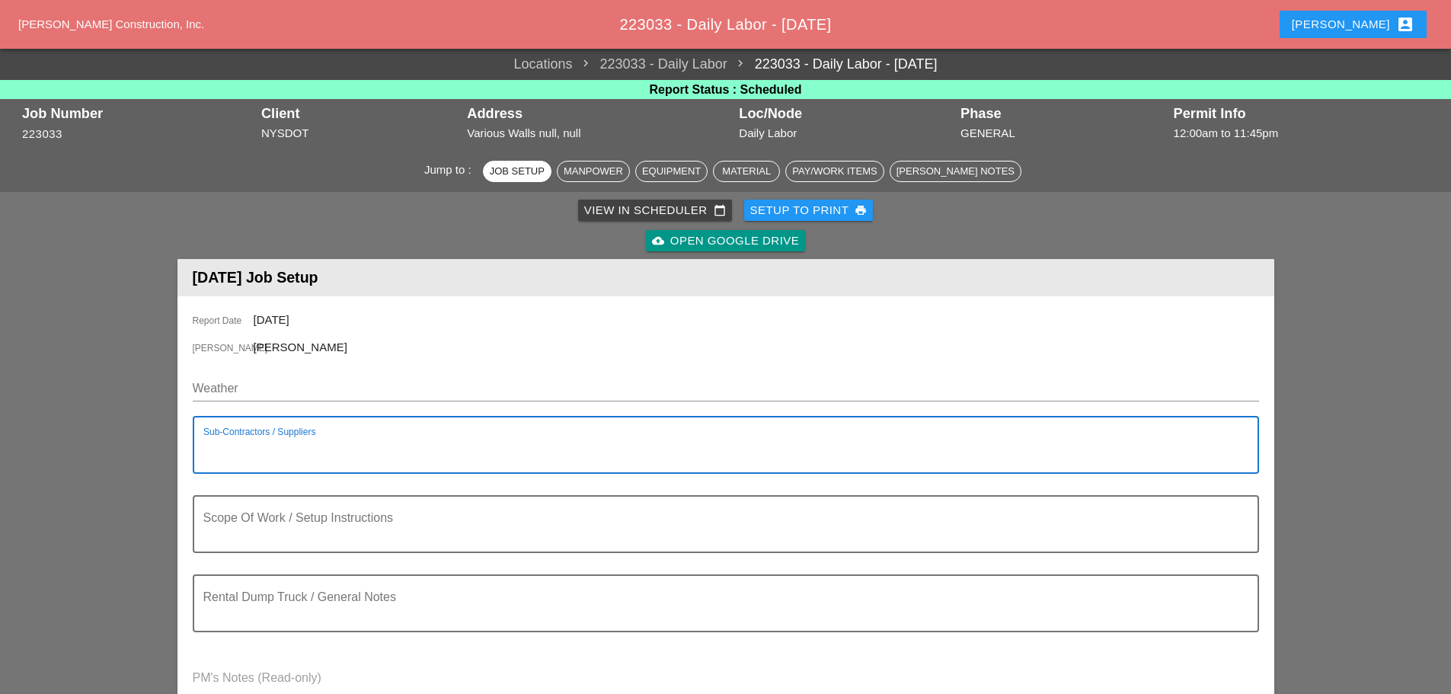
click at [317, 442] on textarea "Sub-Contractors / Suppliers" at bounding box center [719, 454] width 1033 height 37
paste textarea "[D&C] - PROTECTIVE SEALANT"
type textarea "[D&C] - PROTECTIVE SEALANT"
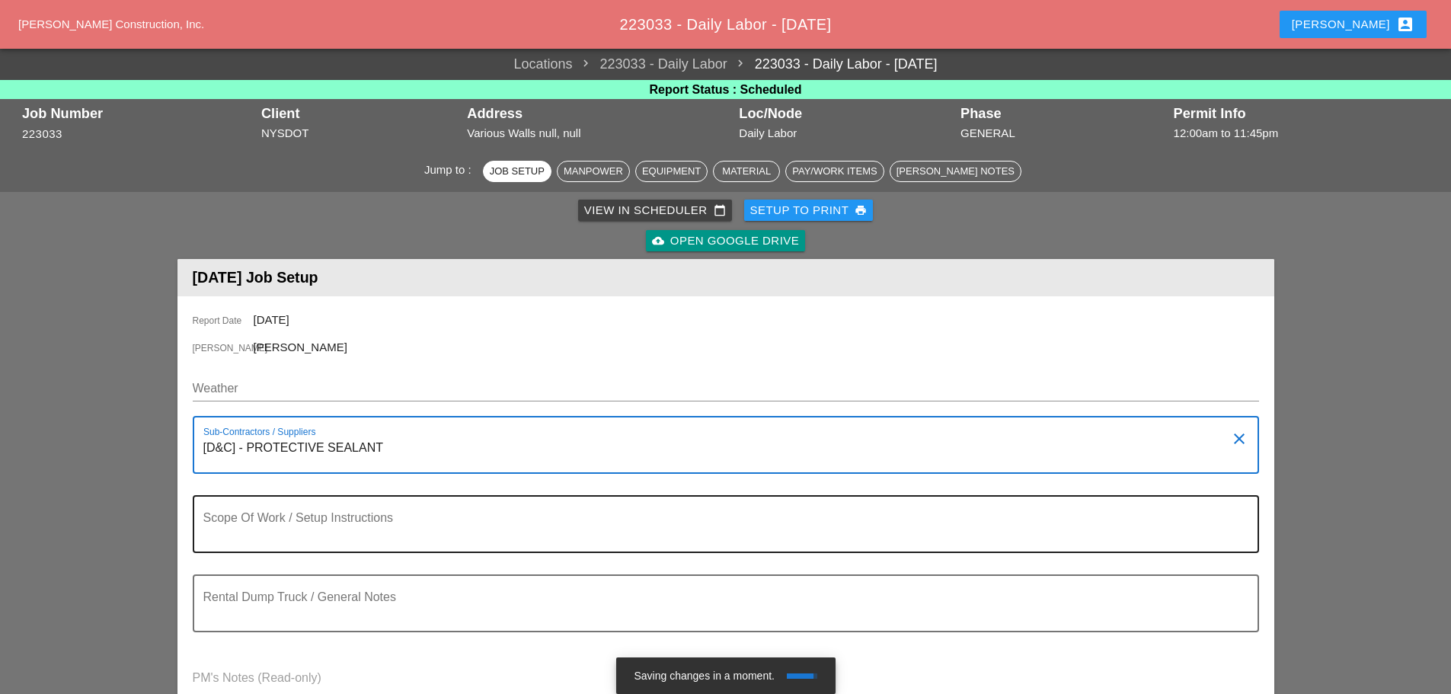
click at [308, 506] on div "Scope Of Work / Setup Instructions" at bounding box center [719, 524] width 1033 height 55
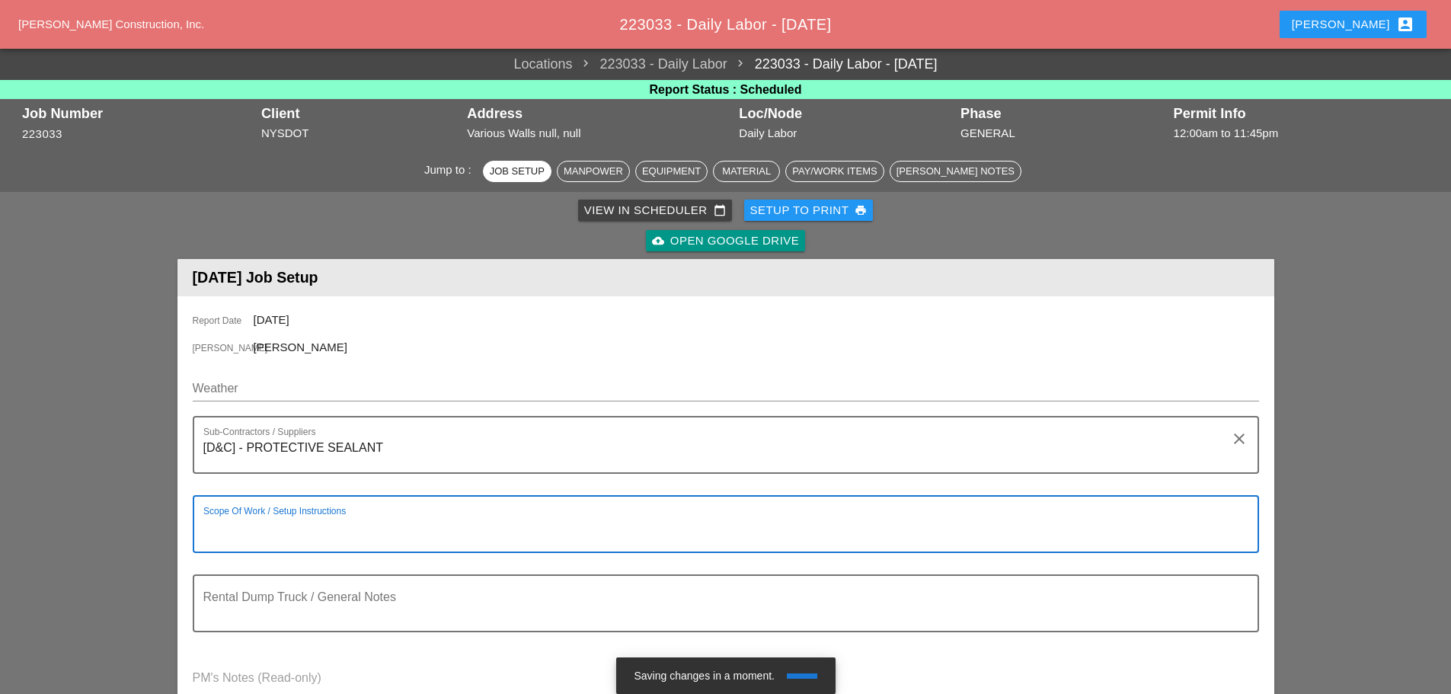
paste textarea "LOCATION: 04 WALL: 47 WIN: [PHONE_NUMBER] LANE CLOSURE LOCATION: [FRONT FACE] […"
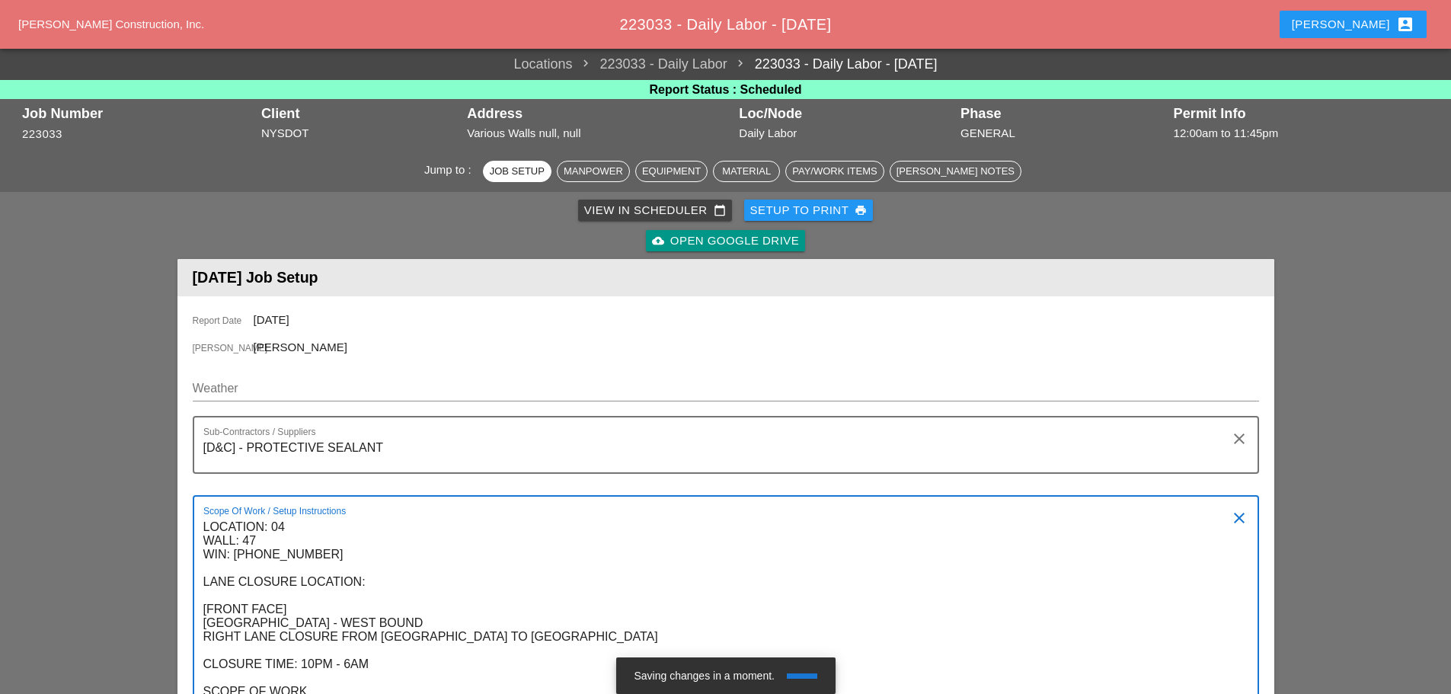
scroll to position [278, 0]
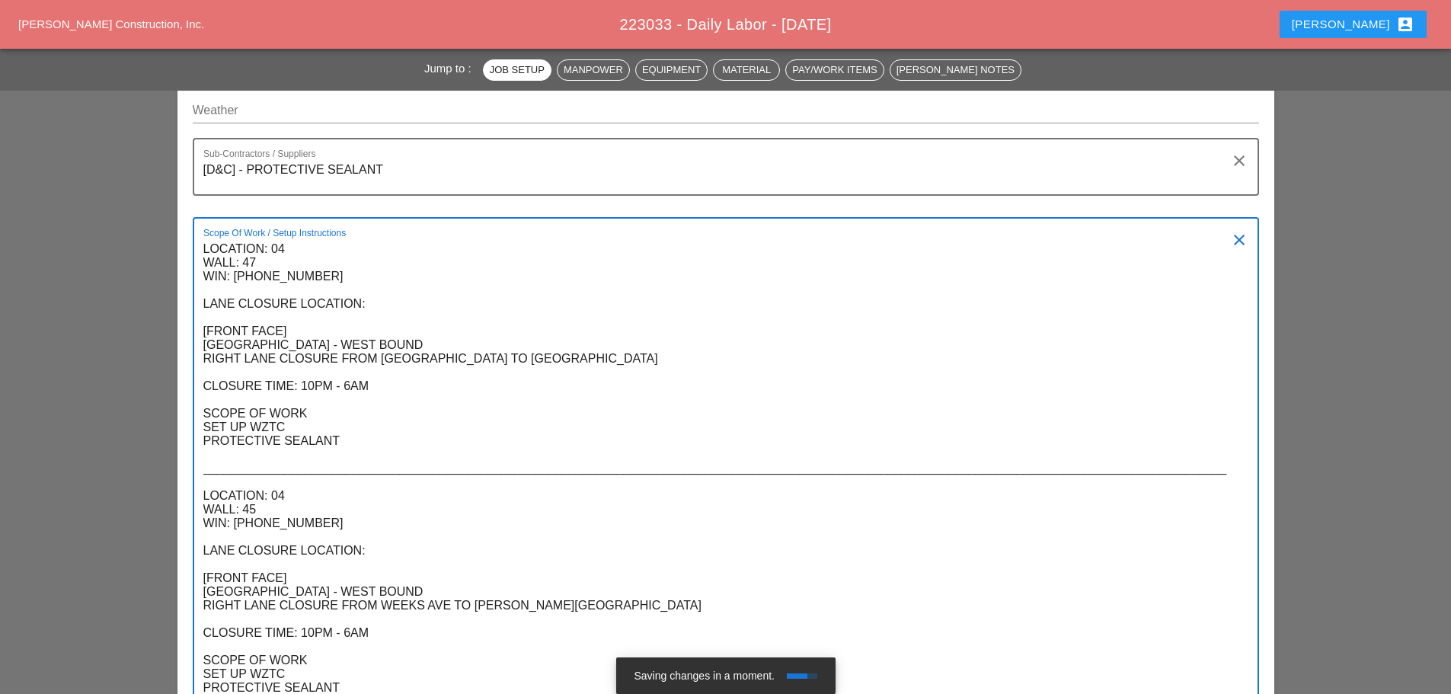
type textarea "LOCATION: 04 WALL: 47 WIN: [PHONE_NUMBER] LANE CLOSURE LOCATION: [FRONT FACE] […"
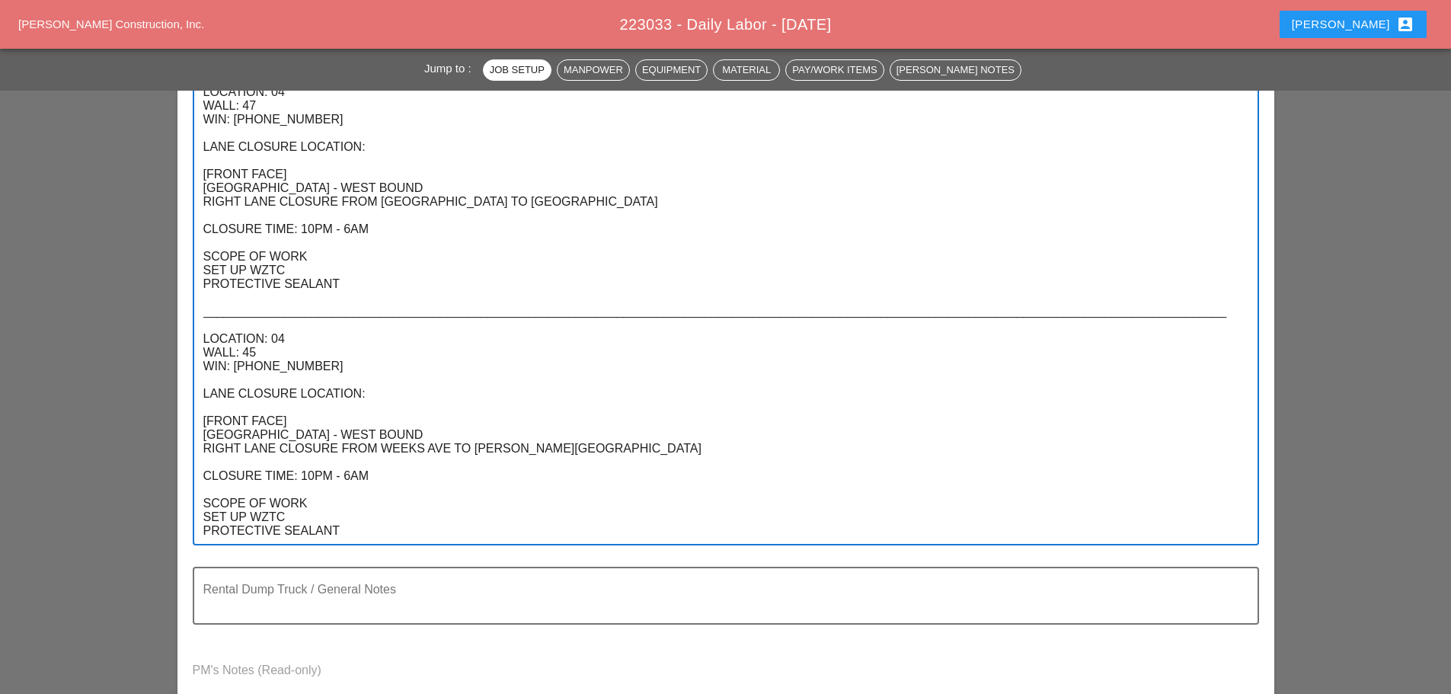
scroll to position [126, 0]
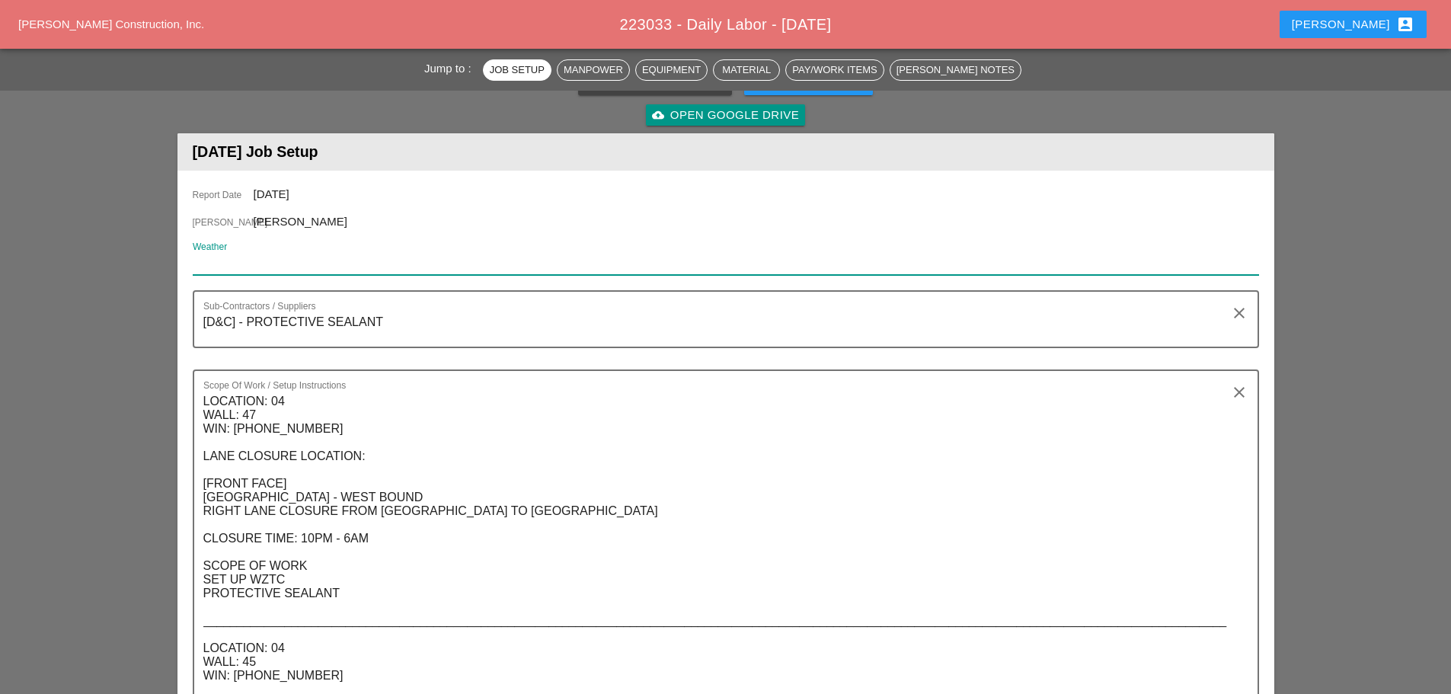
click at [308, 269] on input "Weather" at bounding box center [715, 263] width 1045 height 24
paste input "Night 64° 12% ESE 7 mph Partly to mostly cloudy. Low 64F. Winds ESE at 5 to 10 …"
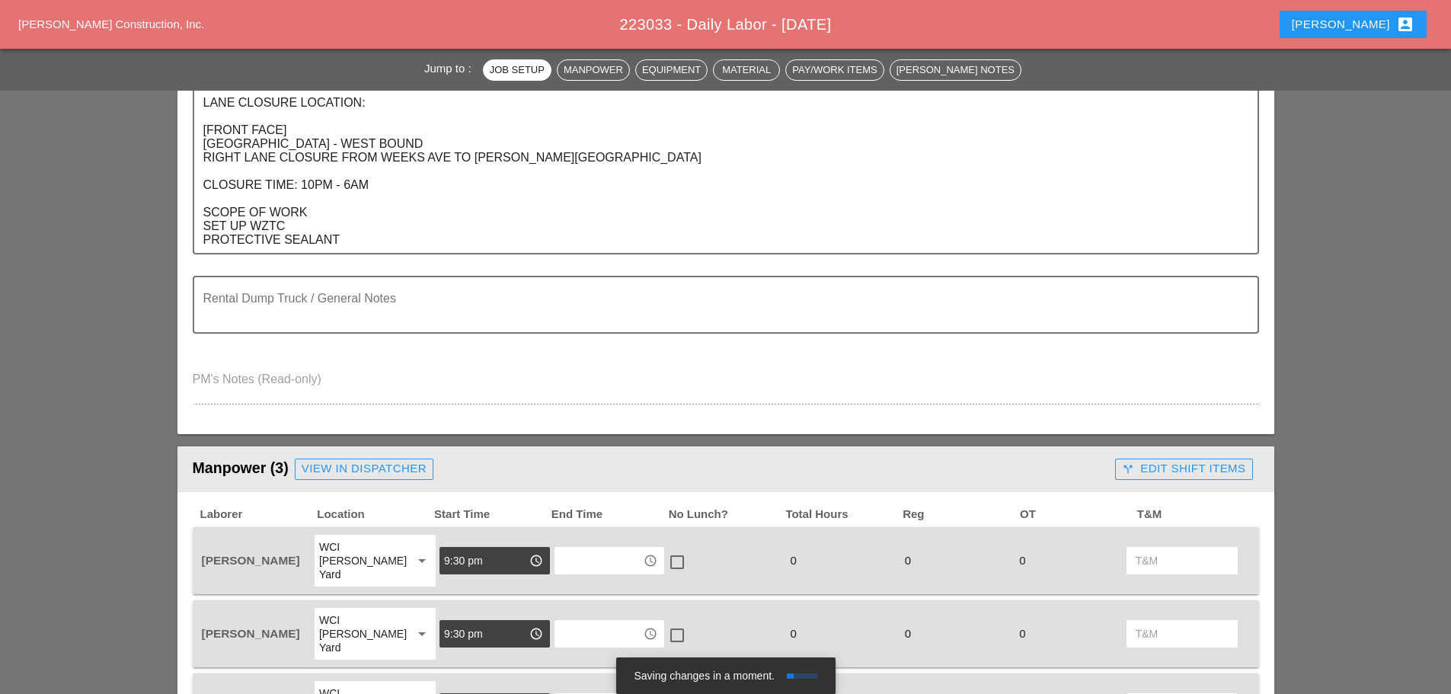
scroll to position [735, 0]
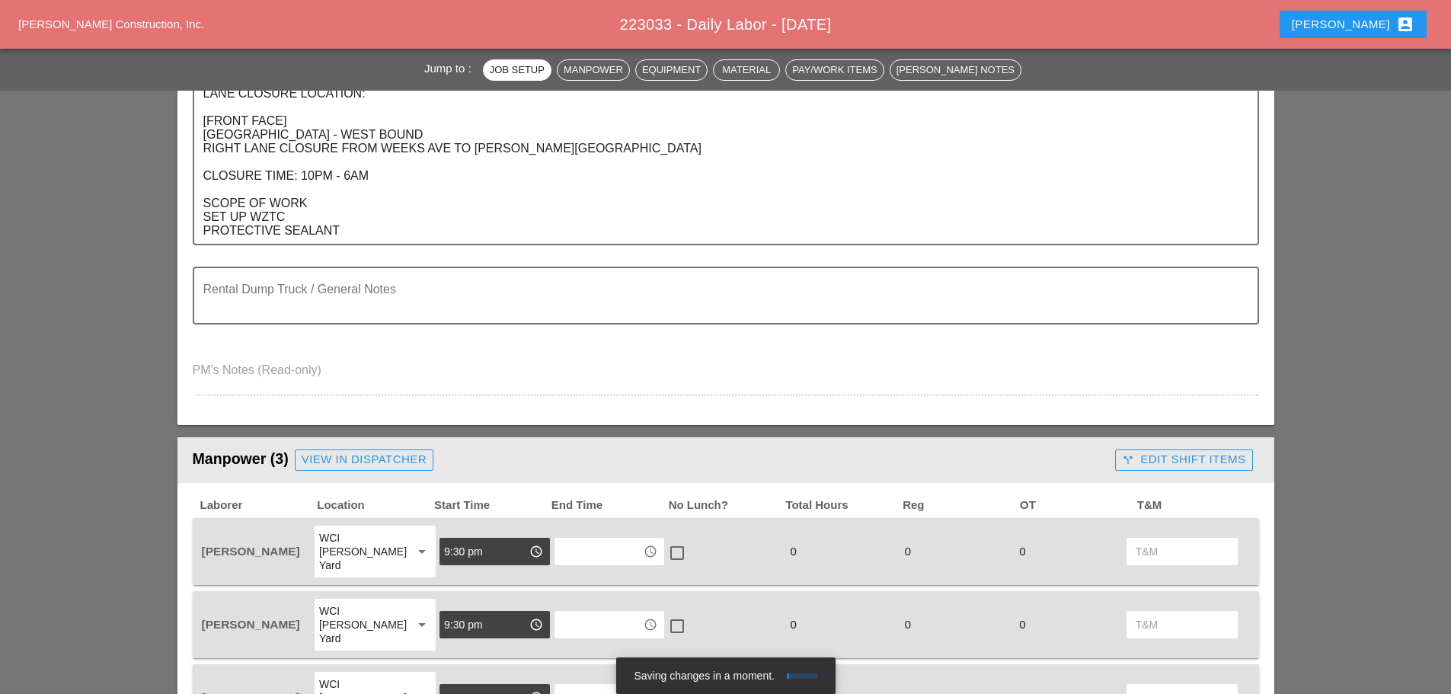
type input "Night 64° 12% ESE 7 mph Partly to mostly cloudy. Low 64F. Winds ESE at 5 to 10 …"
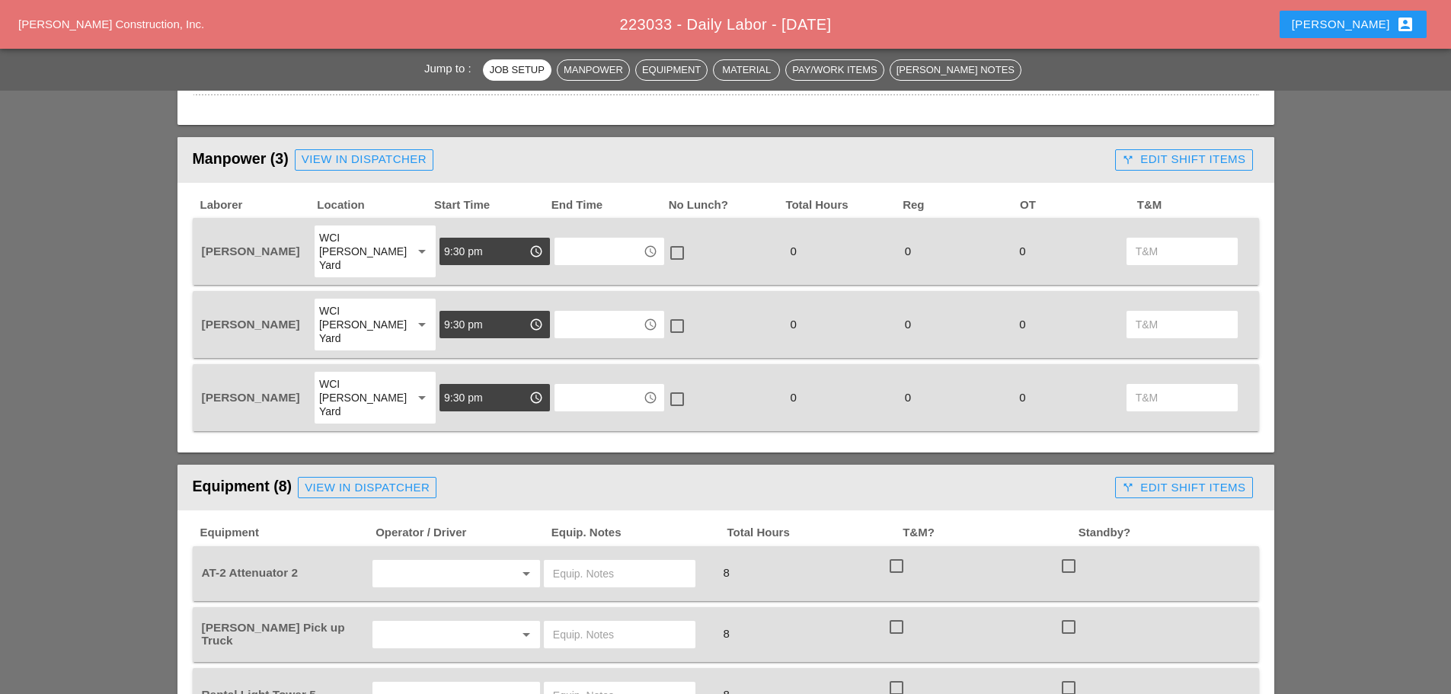
scroll to position [1040, 0]
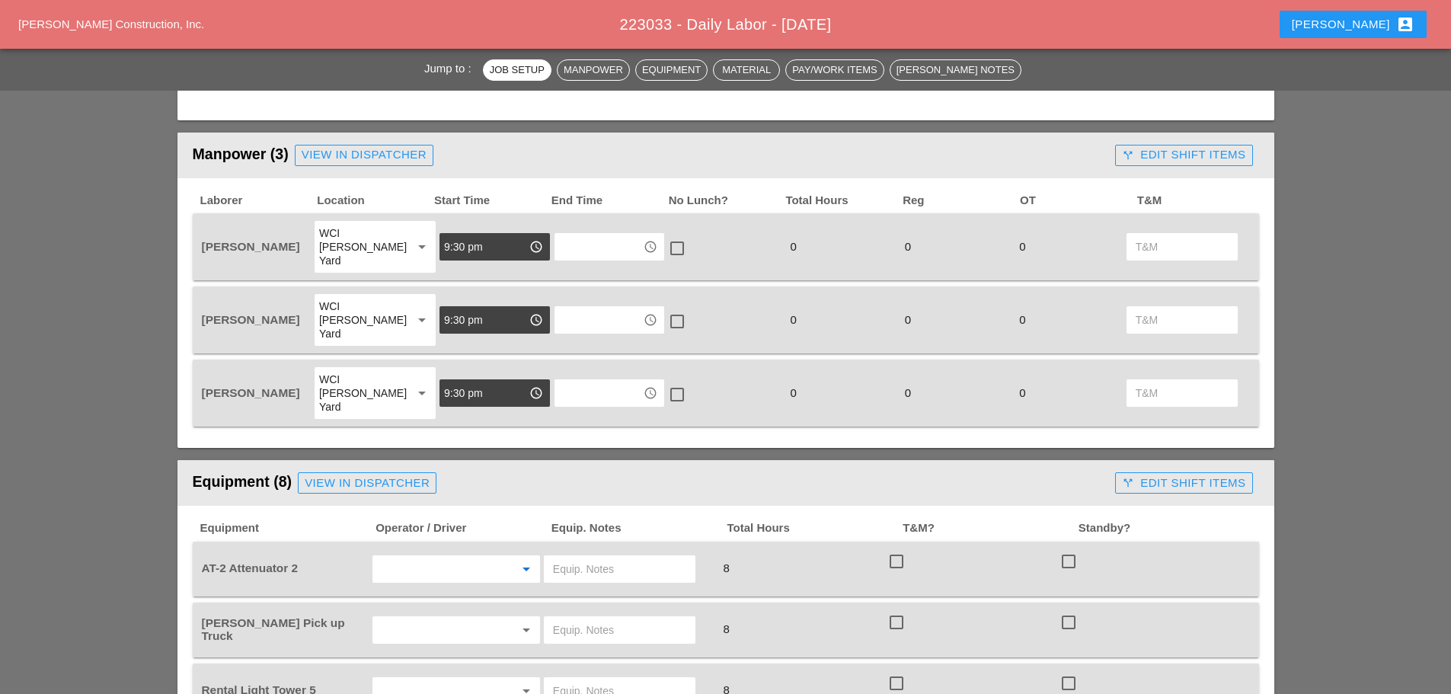
click at [475, 557] on input "text" at bounding box center [435, 569] width 116 height 24
click at [449, 617] on div "[PERSON_NAME]" at bounding box center [456, 621] width 143 height 18
type input "[PERSON_NAME]"
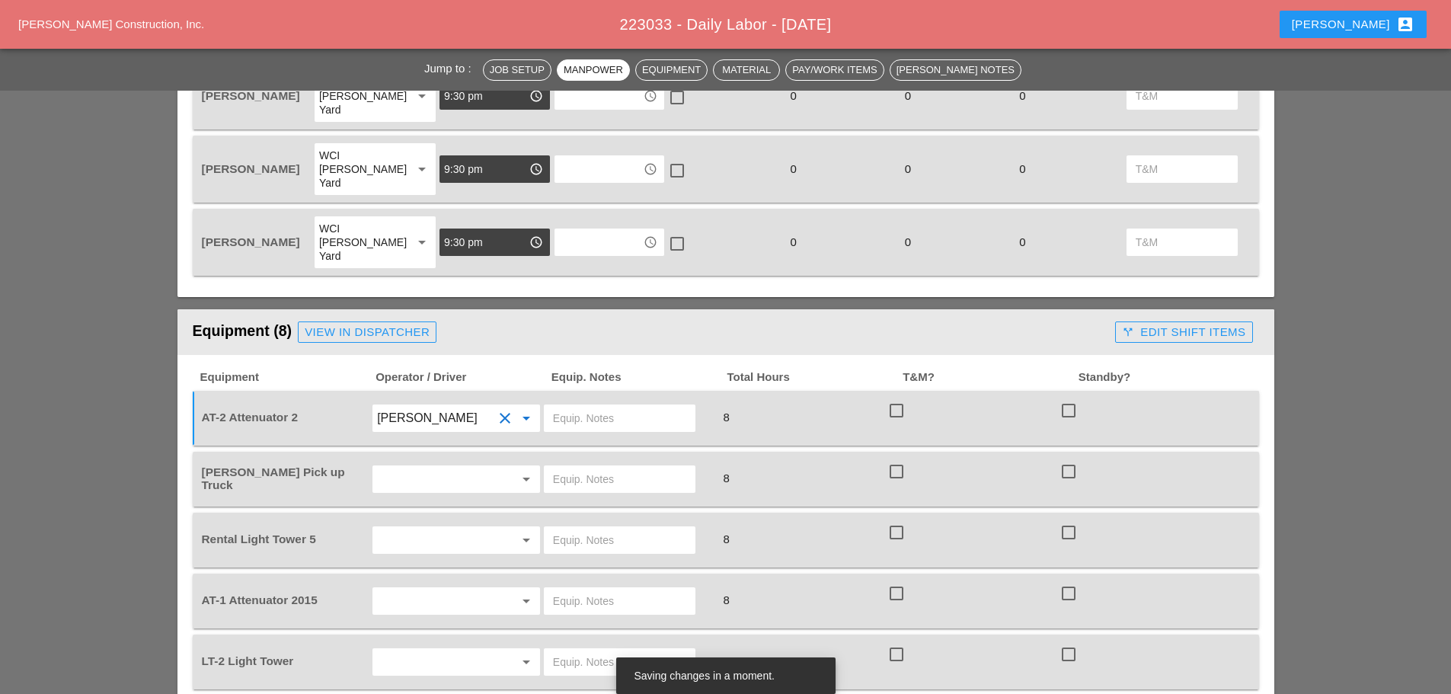
scroll to position [1192, 0]
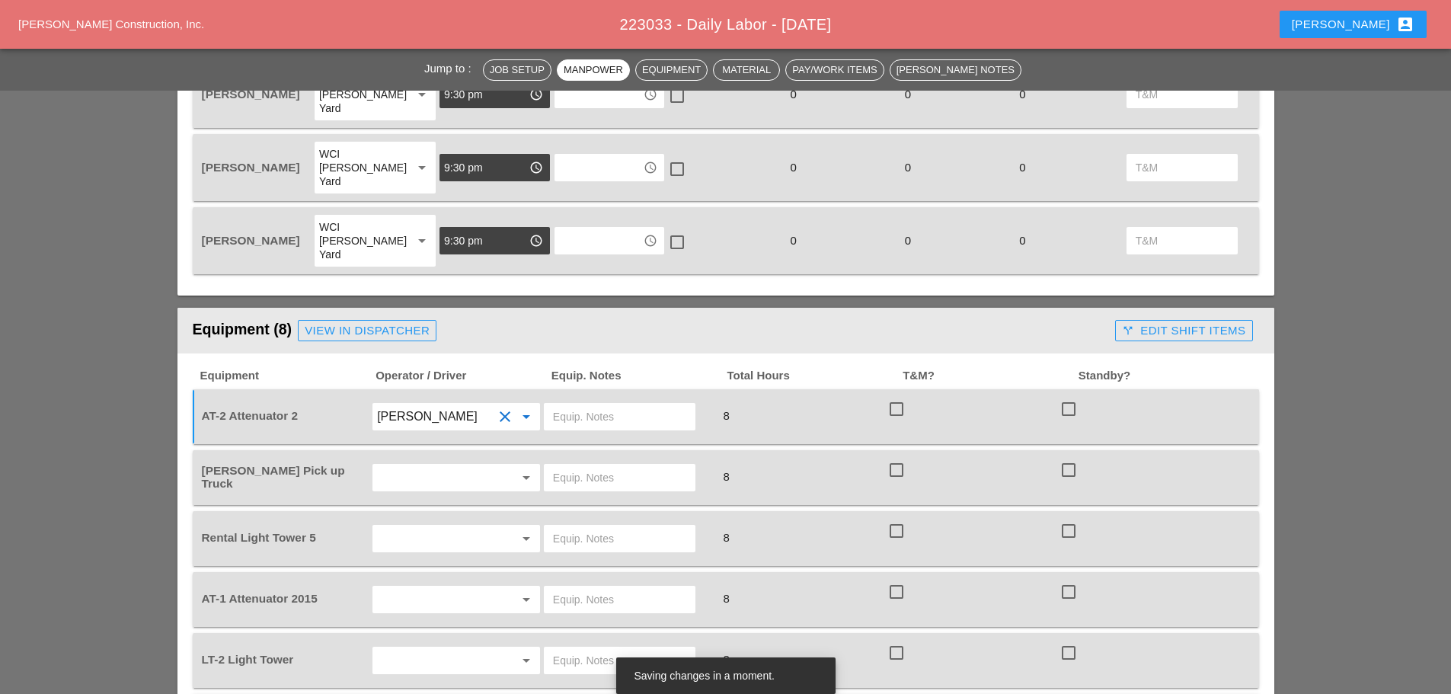
click at [429, 465] on input "text" at bounding box center [435, 477] width 116 height 24
click at [445, 469] on div "[PERSON_NAME]" at bounding box center [456, 469] width 143 height 18
type input "[PERSON_NAME]"
click at [619, 395] on div at bounding box center [628, 416] width 172 height 43
click at [607, 404] on input "text" at bounding box center [619, 416] width 133 height 24
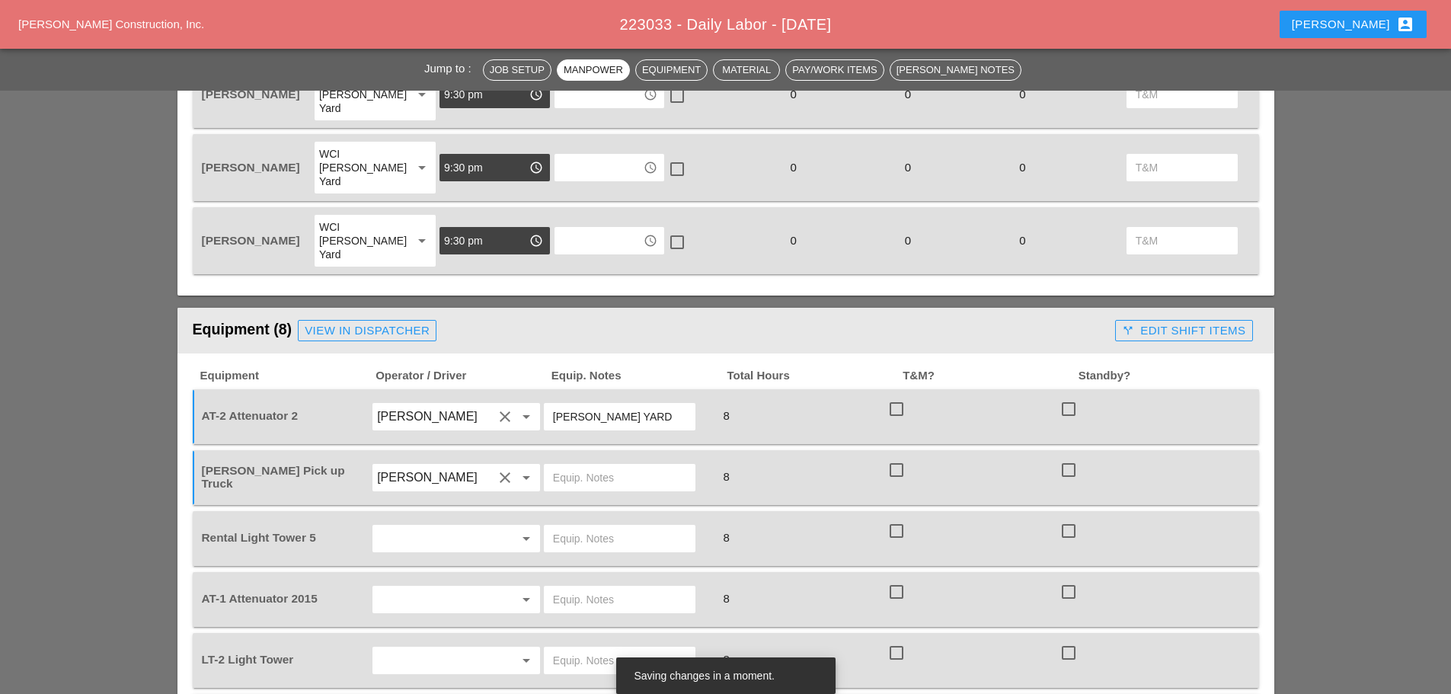
type input "[PERSON_NAME] YARD"
click at [573, 465] on input "text" at bounding box center [619, 477] width 133 height 24
click at [497, 529] on div at bounding box center [505, 538] width 18 height 18
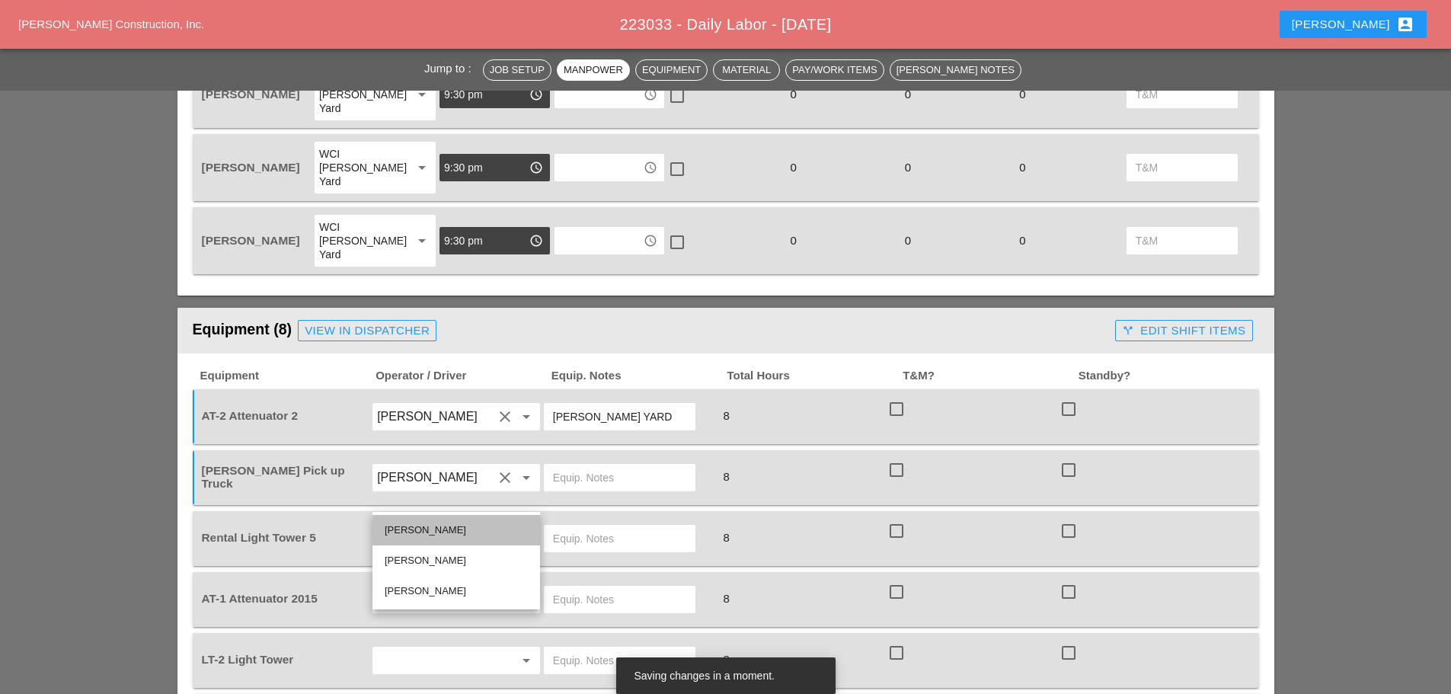
click at [474, 534] on div "[PERSON_NAME]" at bounding box center [456, 530] width 143 height 18
type input "[PERSON_NAME]"
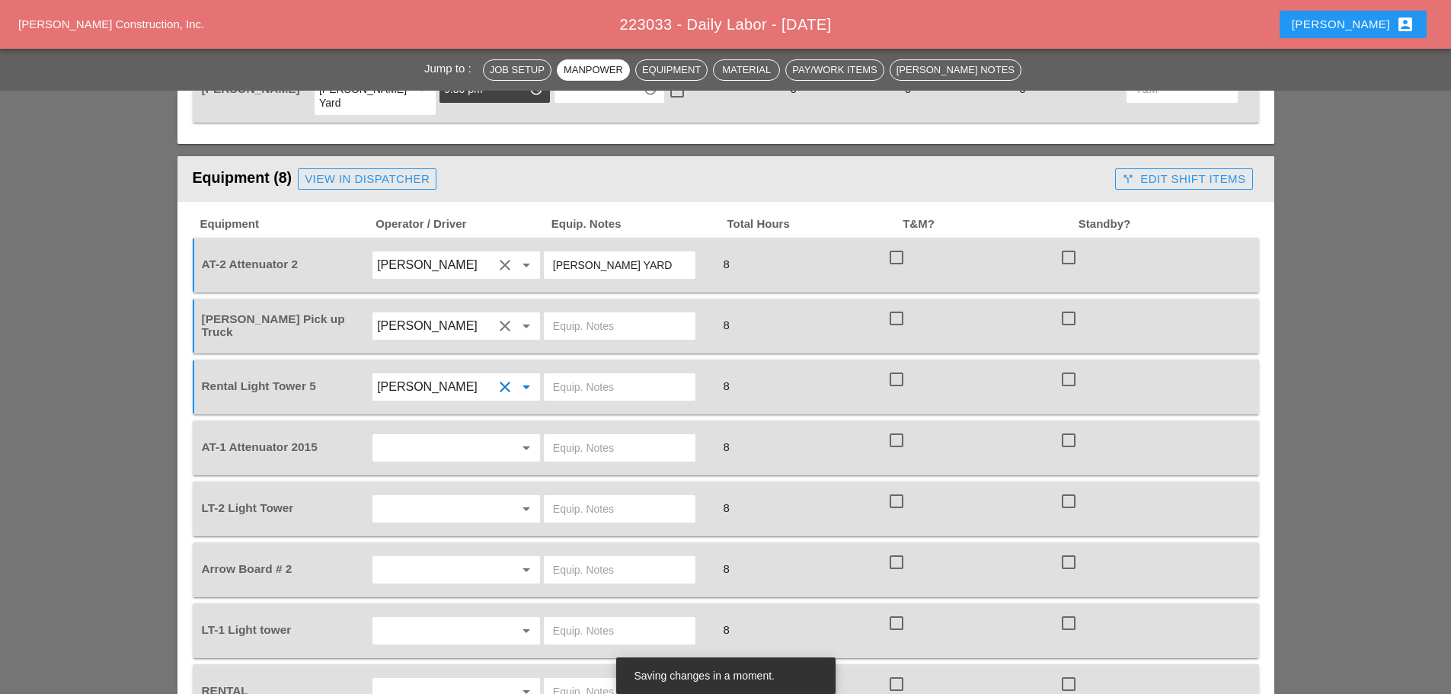
scroll to position [1344, 0]
click at [452, 435] on input "text" at bounding box center [435, 447] width 116 height 24
click at [444, 466] on div "[PERSON_NAME]" at bounding box center [456, 469] width 143 height 18
type input "[PERSON_NAME]"
click at [567, 435] on input "text" at bounding box center [619, 447] width 133 height 24
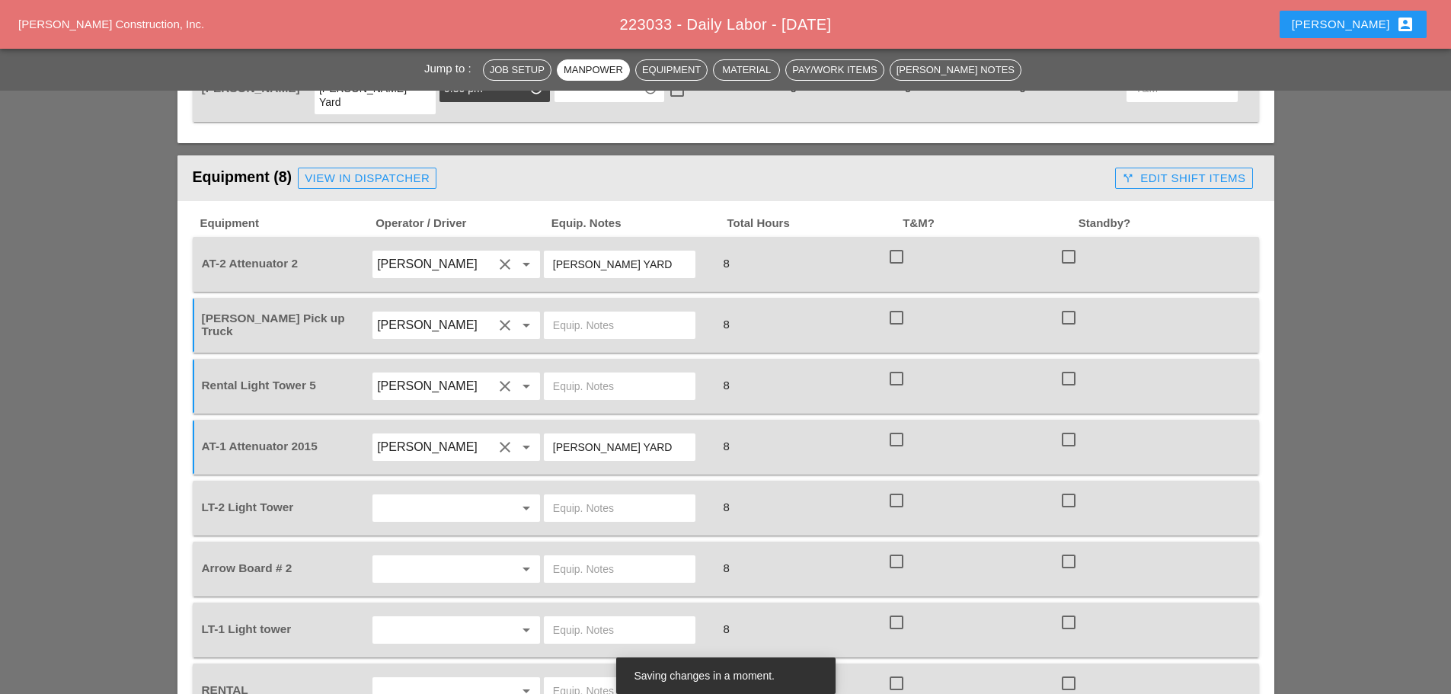
type input "[PERSON_NAME] YARD"
click at [455, 496] on input "text" at bounding box center [435, 508] width 116 height 24
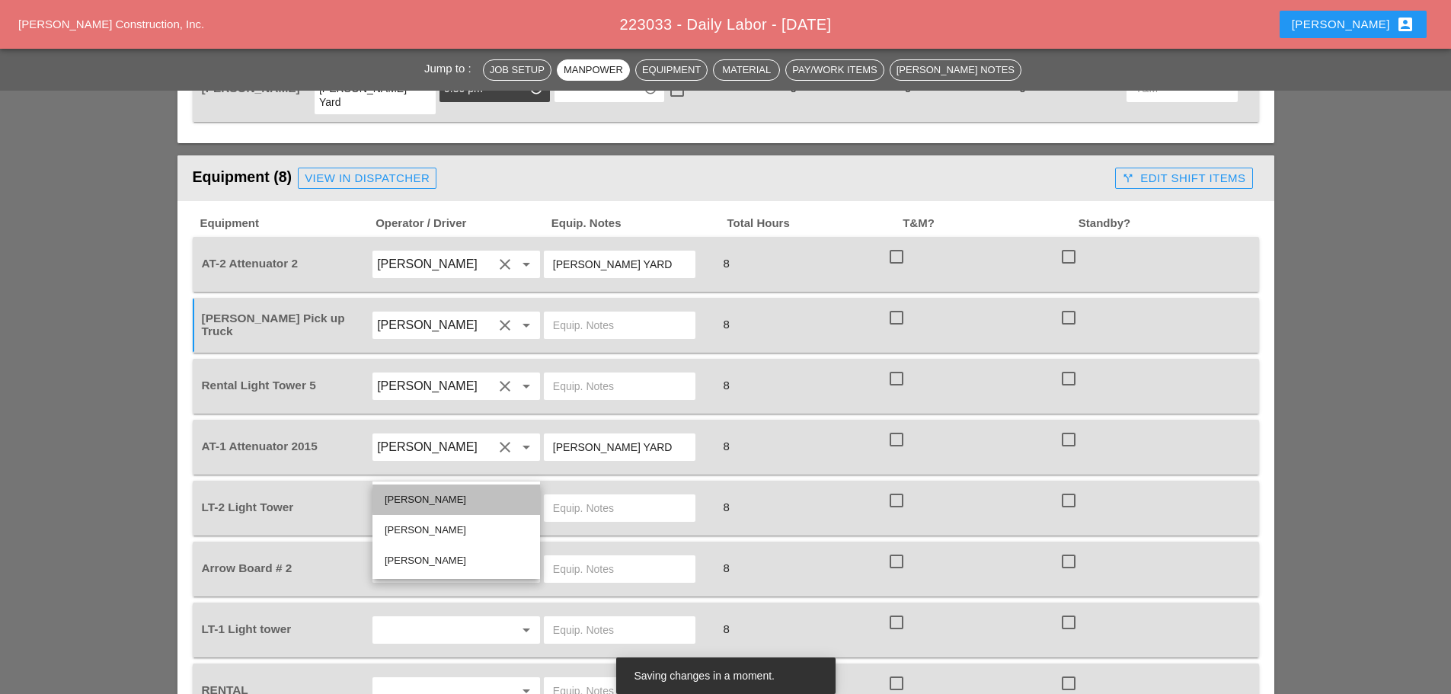
click at [439, 507] on div "[PERSON_NAME]" at bounding box center [456, 499] width 143 height 18
type input "[PERSON_NAME]"
click at [417, 557] on input "text" at bounding box center [435, 569] width 116 height 24
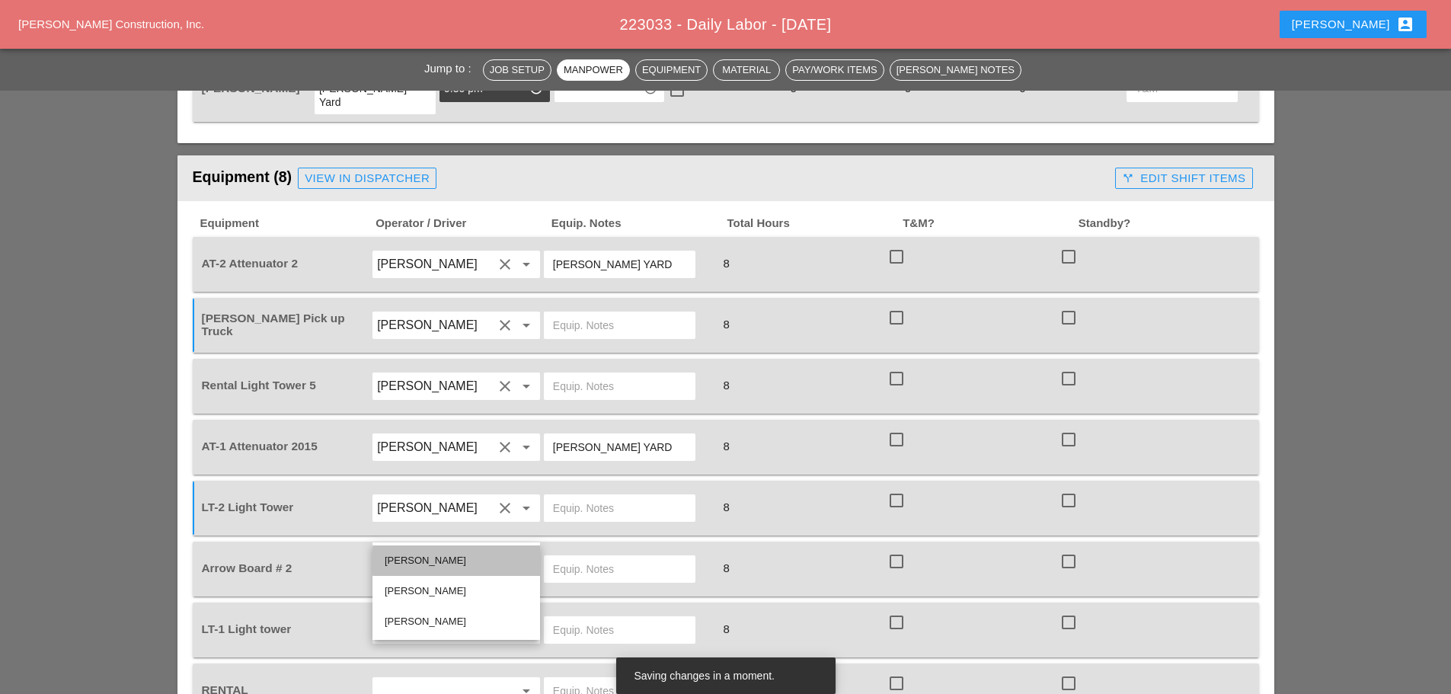
click at [417, 566] on div "[PERSON_NAME]" at bounding box center [456, 560] width 143 height 18
type input "[PERSON_NAME]"
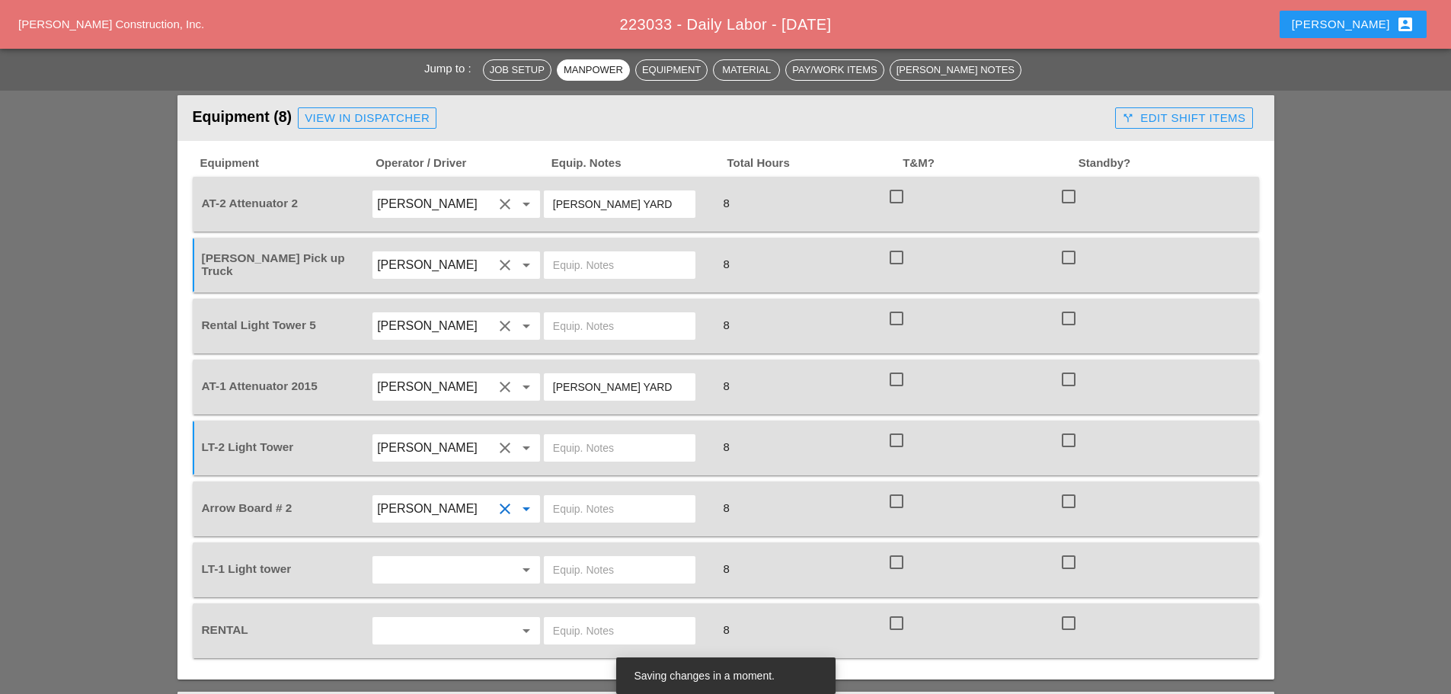
scroll to position [1497, 0]
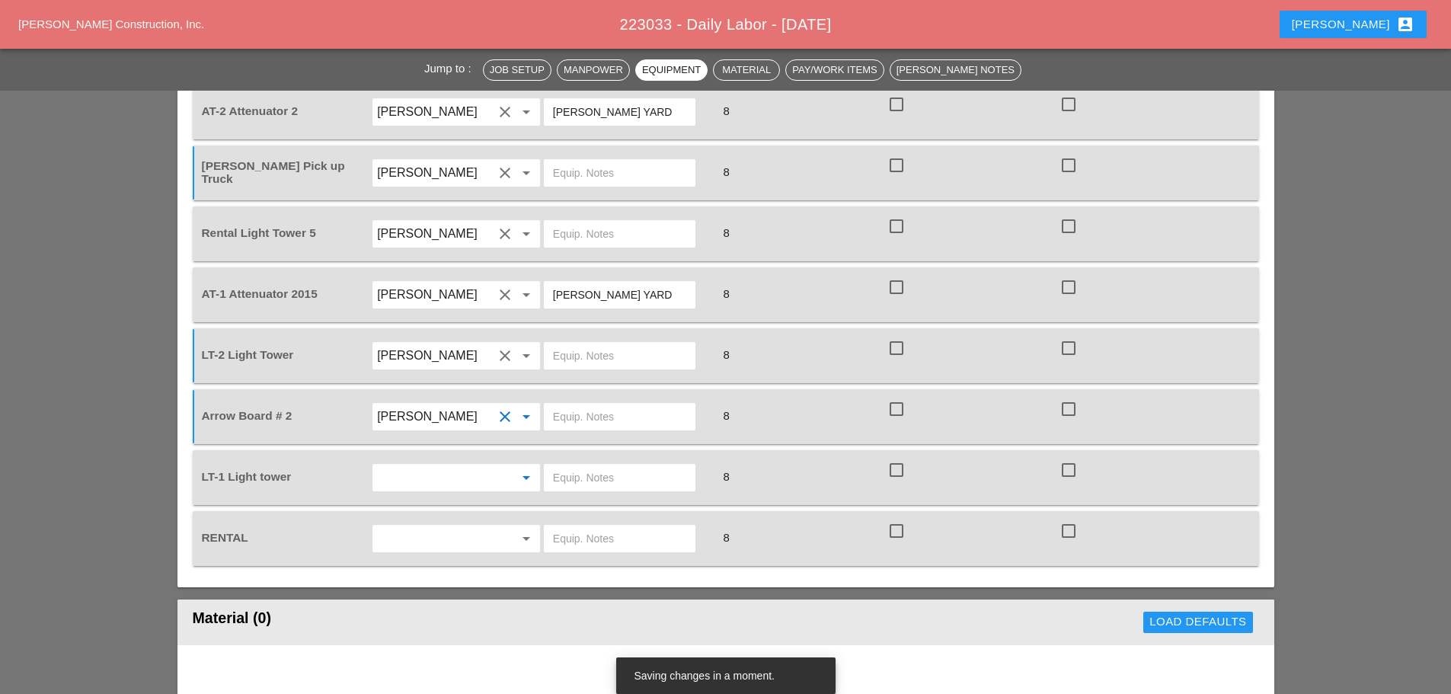
click at [411, 465] on input "text" at bounding box center [435, 477] width 116 height 24
click at [417, 467] on div "[PERSON_NAME]" at bounding box center [456, 469] width 143 height 18
type input "[PERSON_NAME]"
click at [577, 526] on input "text" at bounding box center [619, 538] width 133 height 24
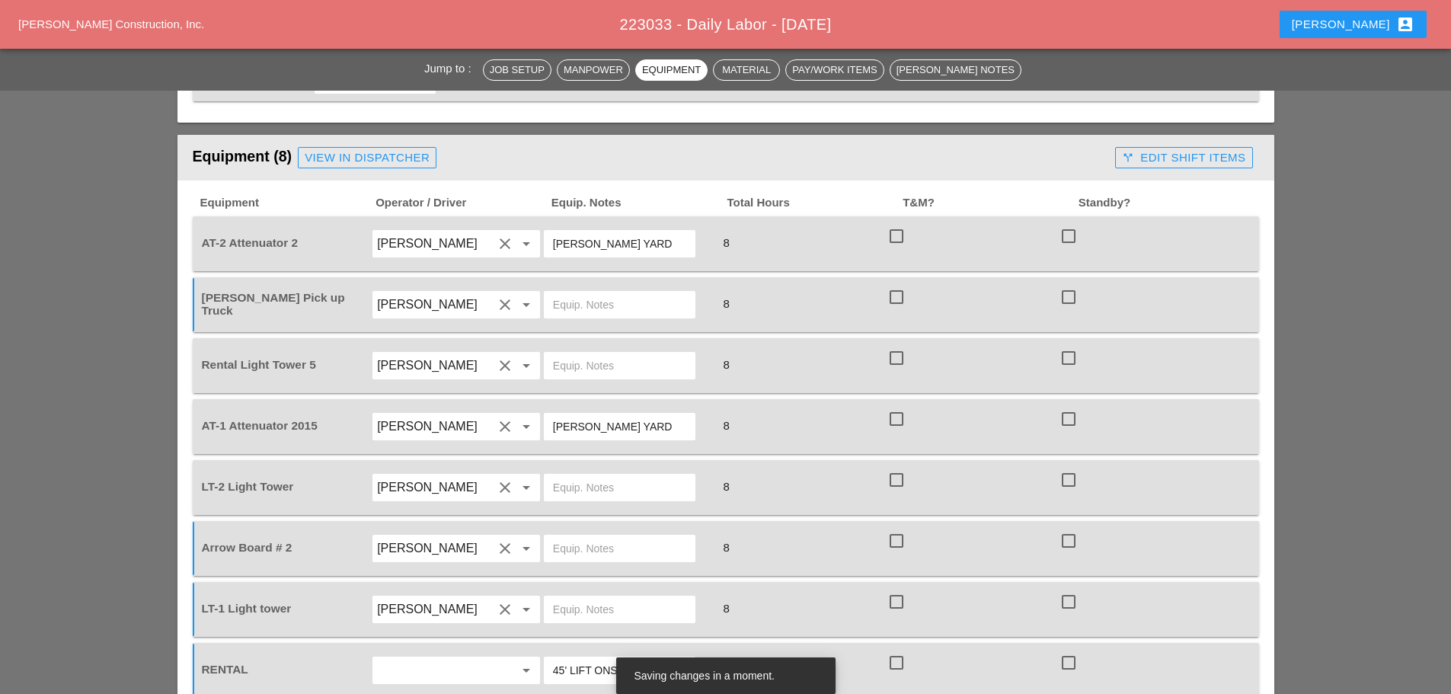
scroll to position [1344, 0]
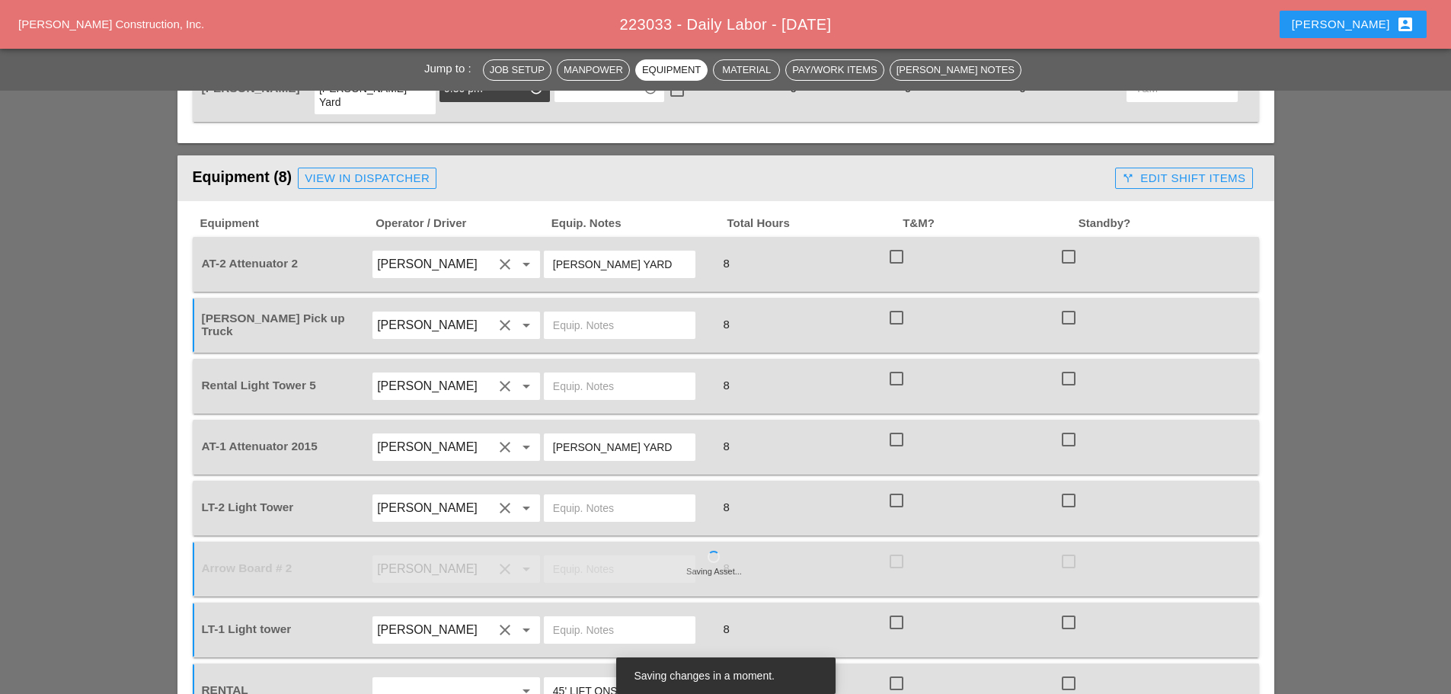
type input "45' LIFT ONSITE"
click at [564, 374] on input "text" at bounding box center [619, 386] width 133 height 24
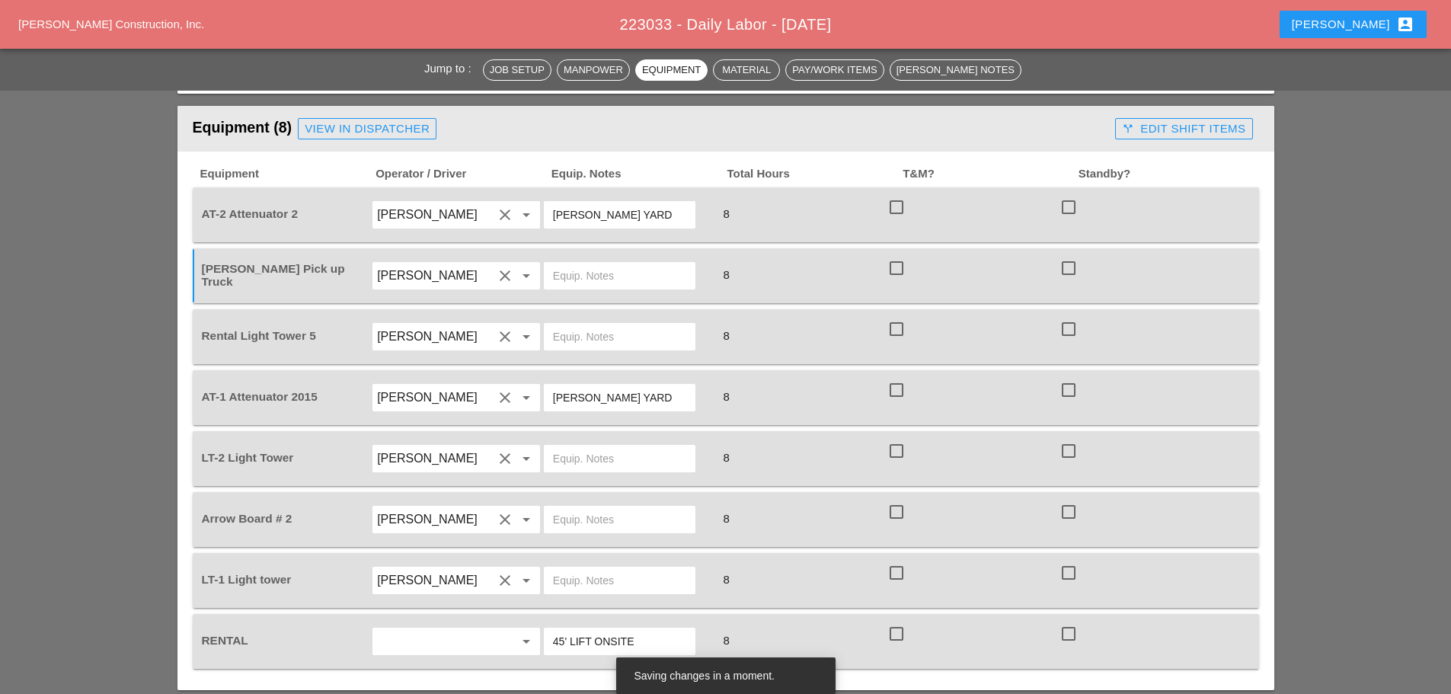
scroll to position [1420, 0]
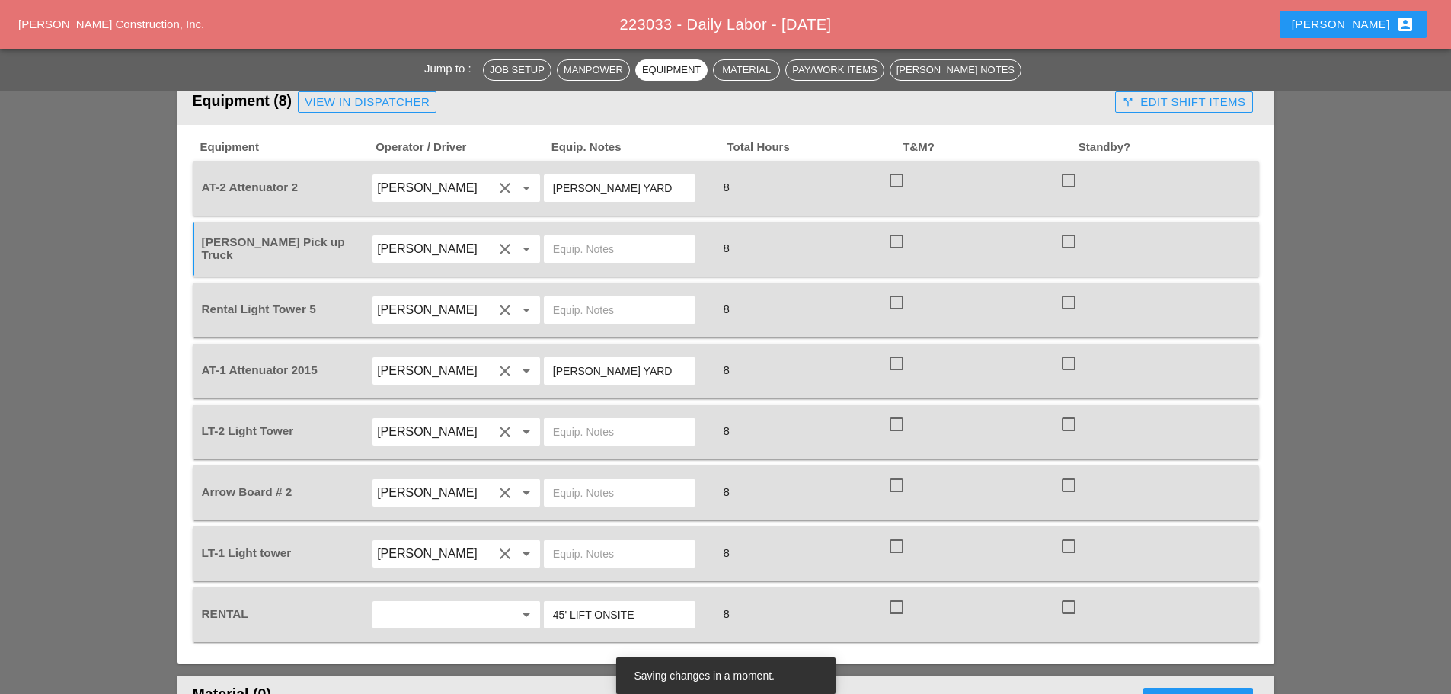
click at [593, 228] on div at bounding box center [628, 249] width 172 height 43
click at [586, 237] on input "text" at bounding box center [619, 249] width 133 height 24
type input "MAIN YARD"
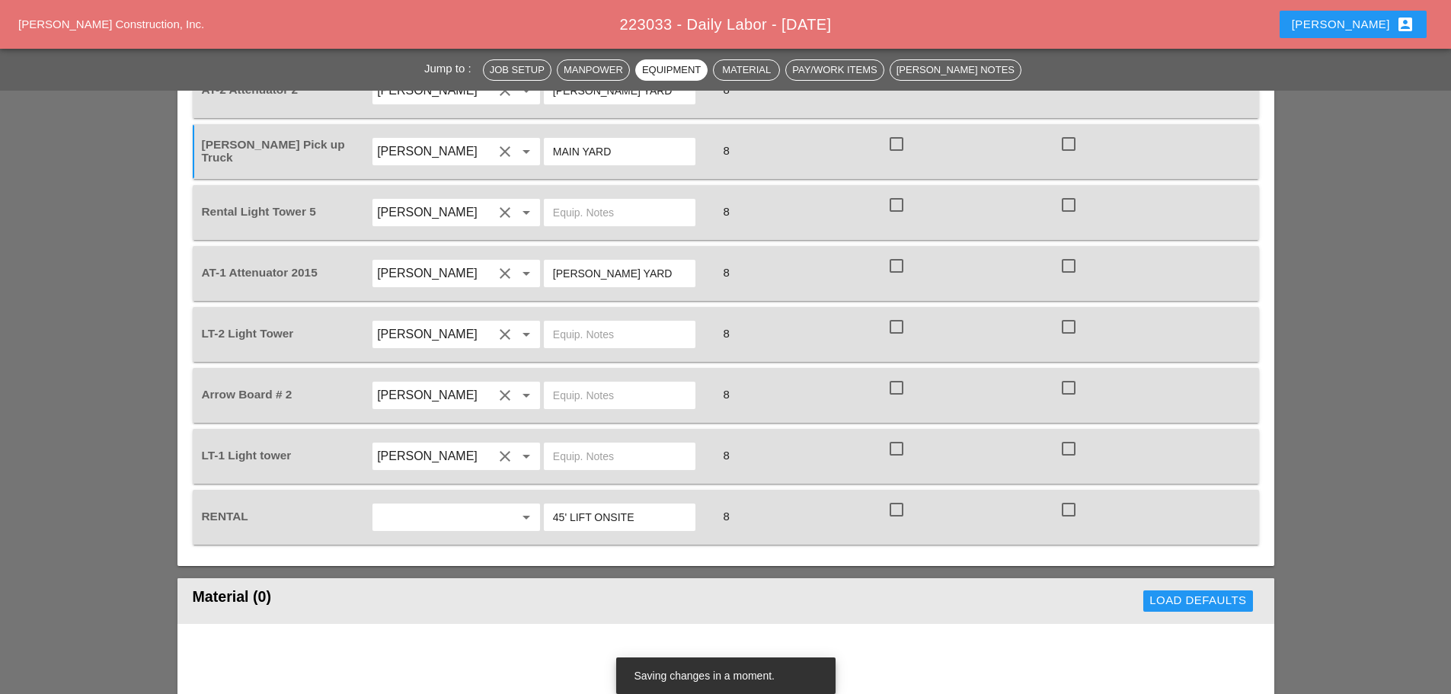
scroll to position [1649, 0]
